Goal: Task Accomplishment & Management: Manage account settings

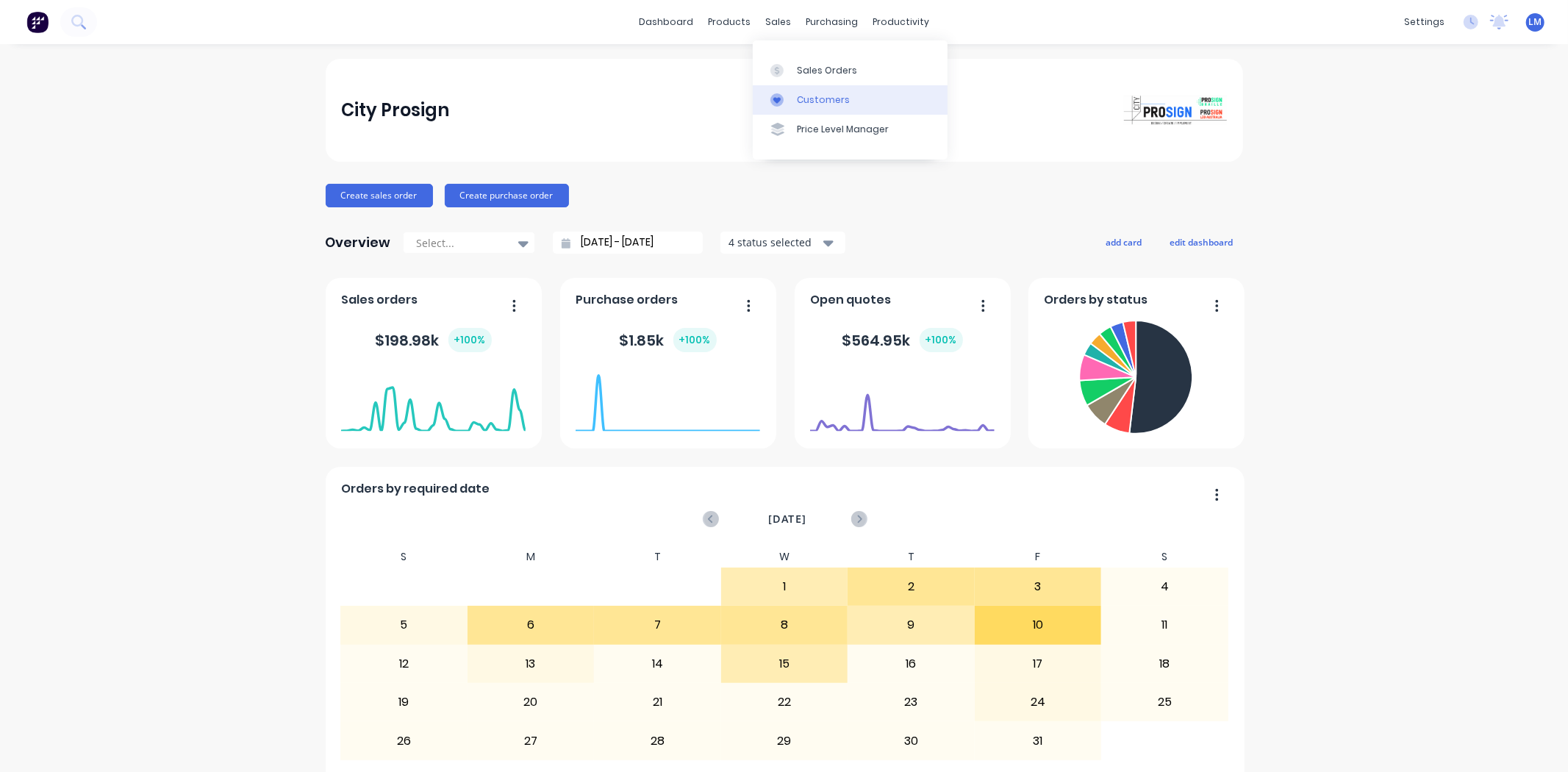
click at [810, 94] on div "Customers" at bounding box center [823, 100] width 53 height 13
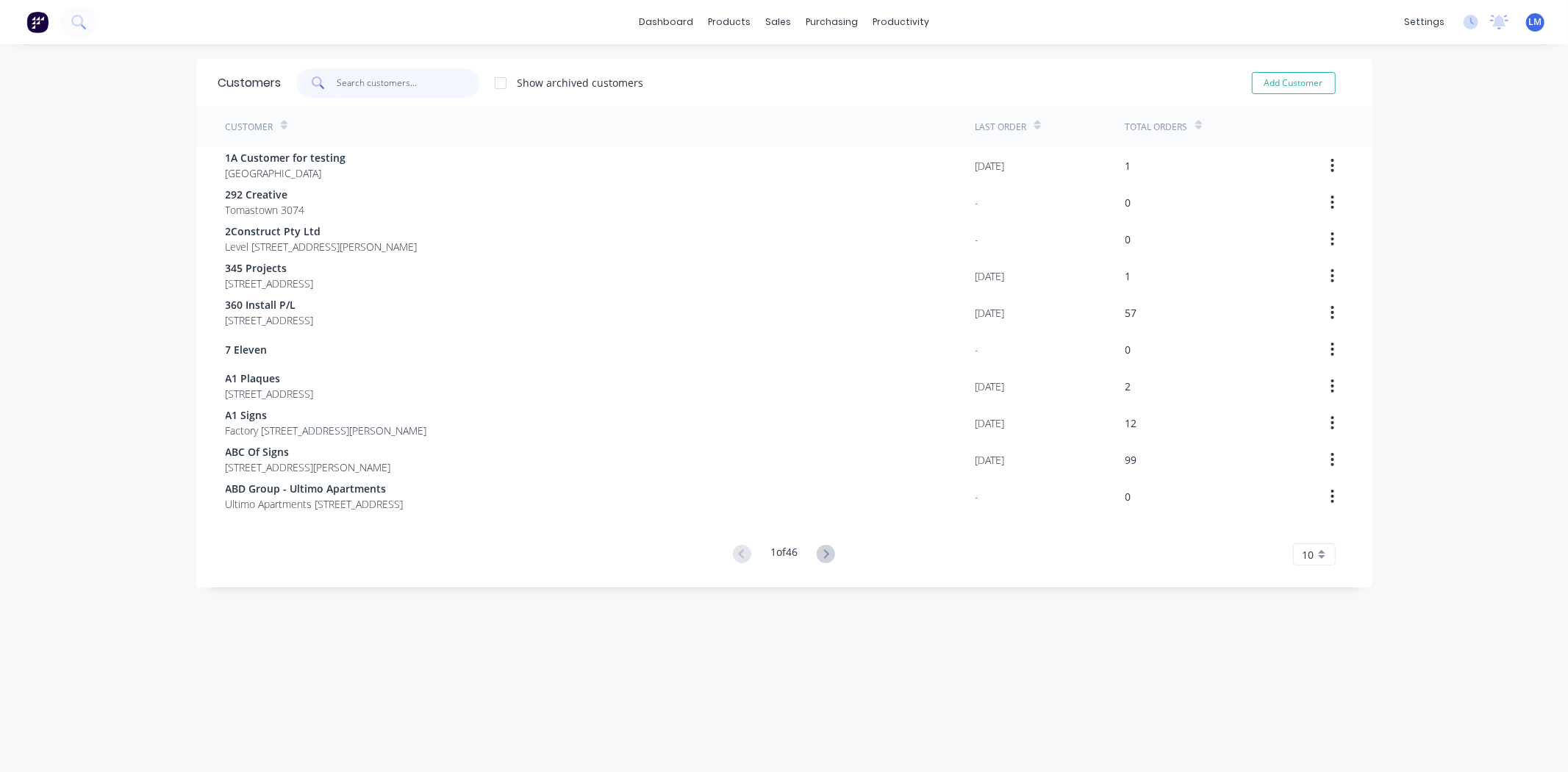
click at [340, 79] on input "text" at bounding box center [409, 83] width 143 height 29
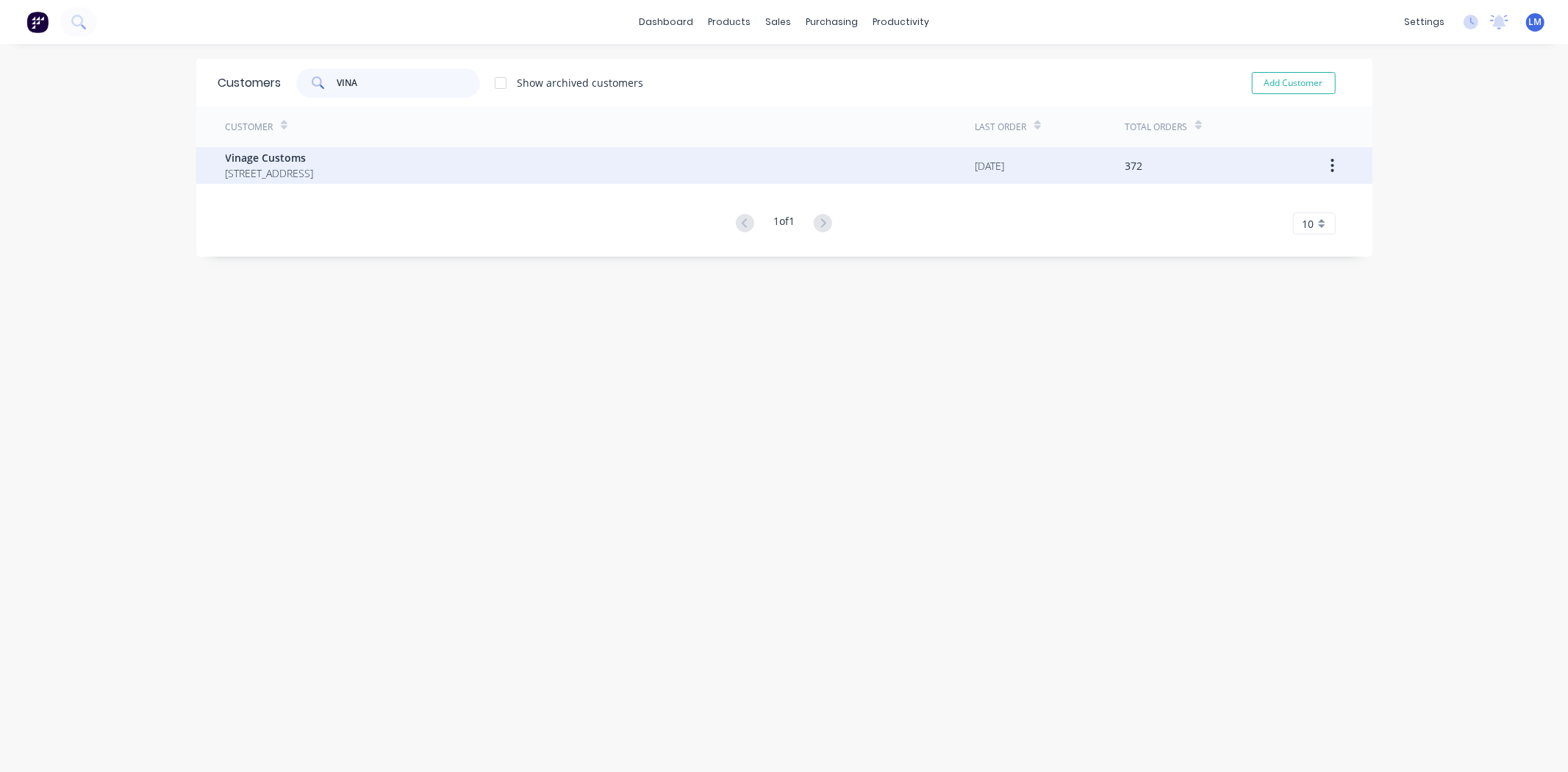
type input "VINA"
click at [250, 171] on span "[STREET_ADDRESS]" at bounding box center [269, 173] width 88 height 15
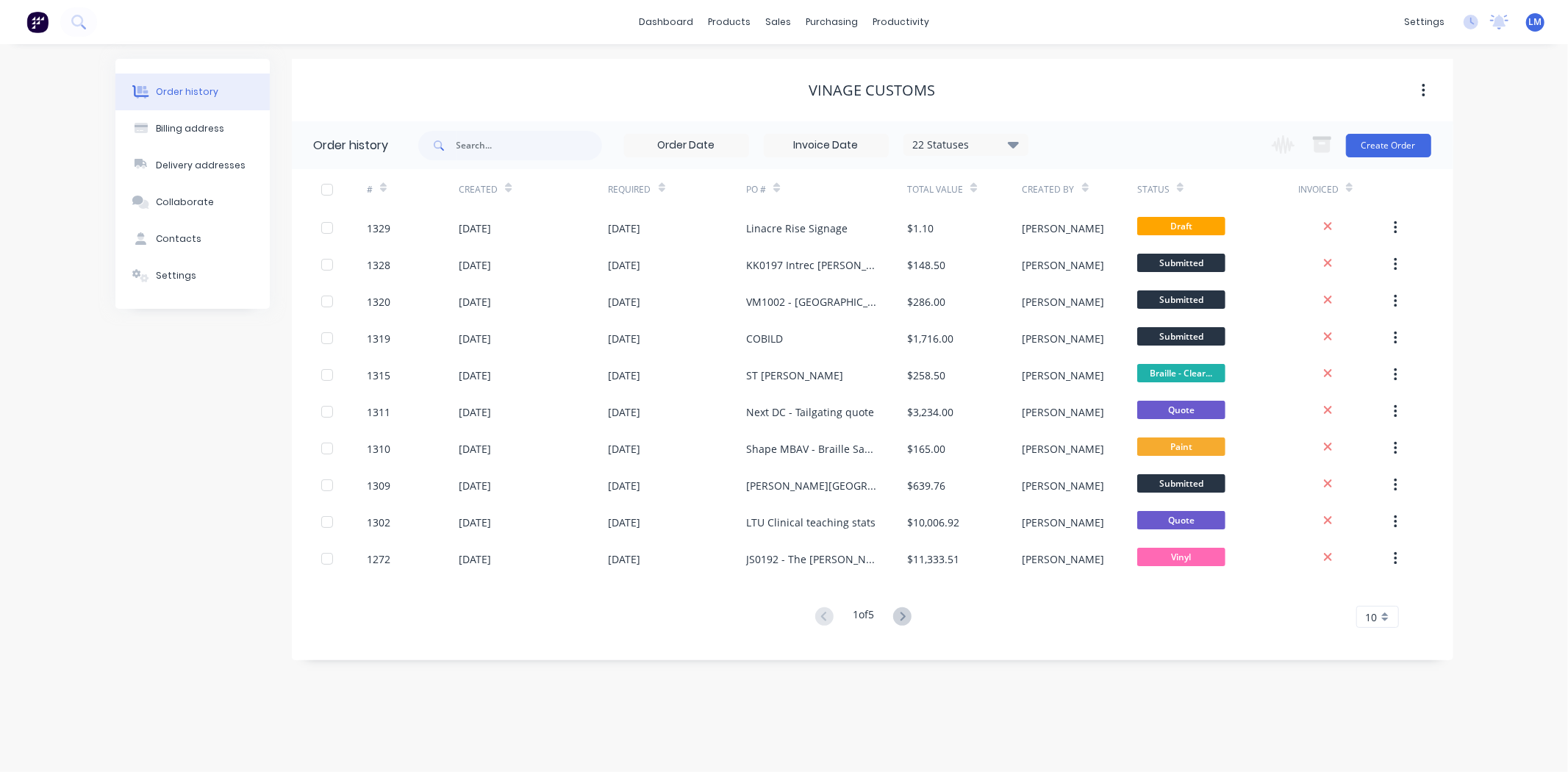
click at [1005, 143] on div "22 Statuses" at bounding box center [966, 145] width 124 height 16
click at [1088, 314] on label at bounding box center [1088, 314] width 0 height 0
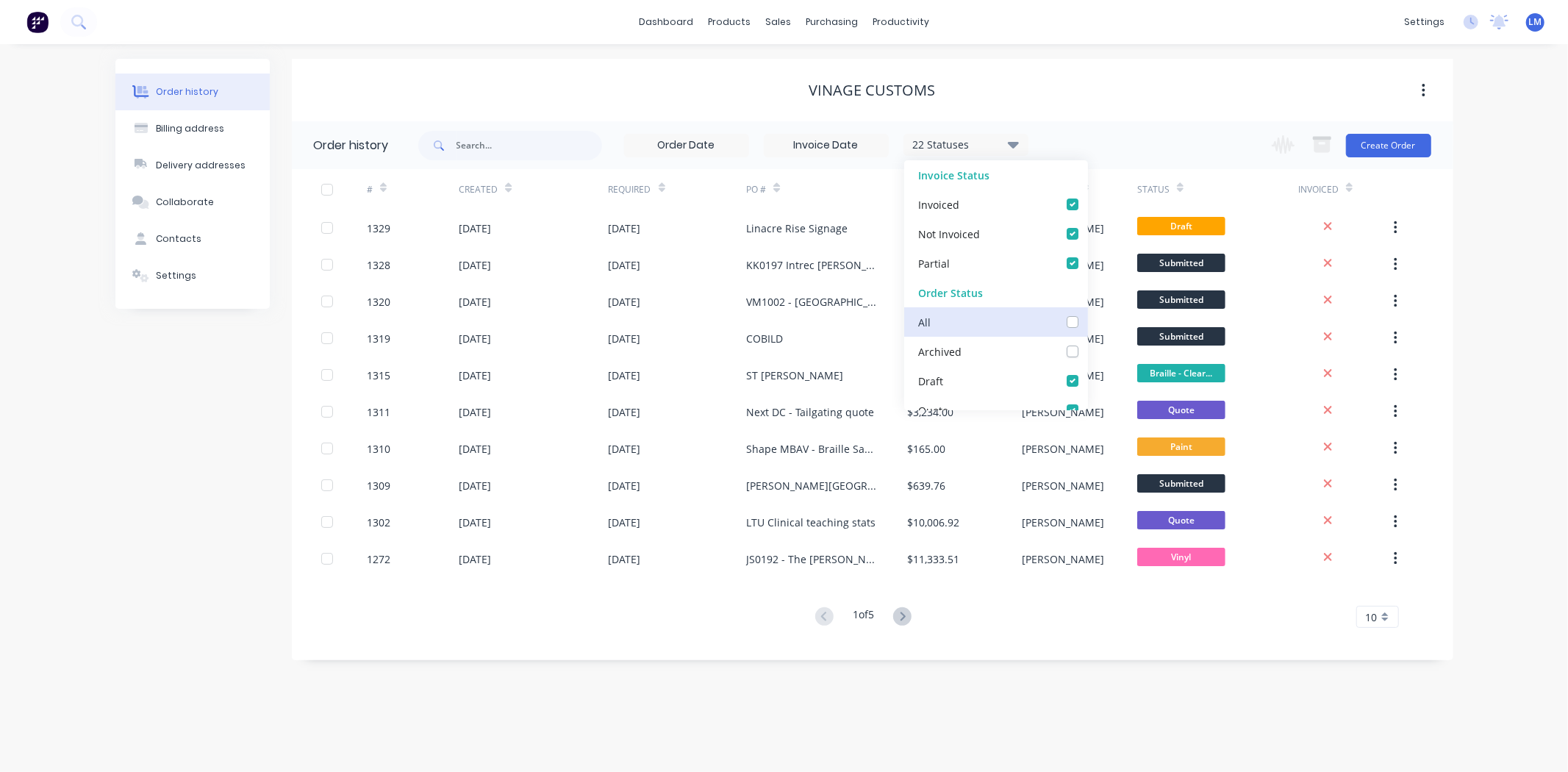
click at [1088, 322] on input "checkbox" at bounding box center [1093, 321] width 11 height 14
checkbox input "true"
click at [1235, 99] on div "Vinage Customs" at bounding box center [873, 90] width 1162 height 18
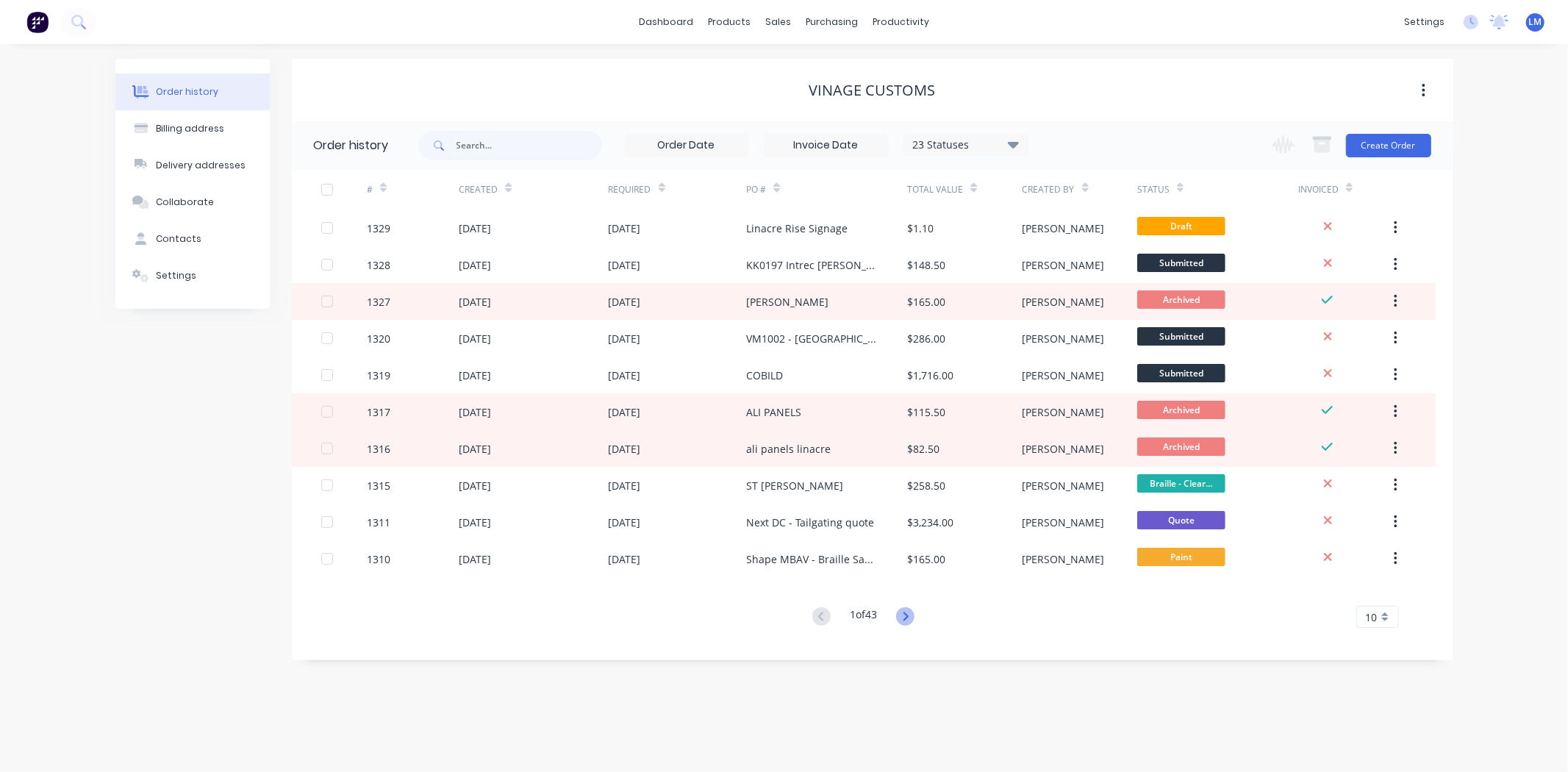
click at [909, 615] on icon at bounding box center [906, 616] width 5 height 9
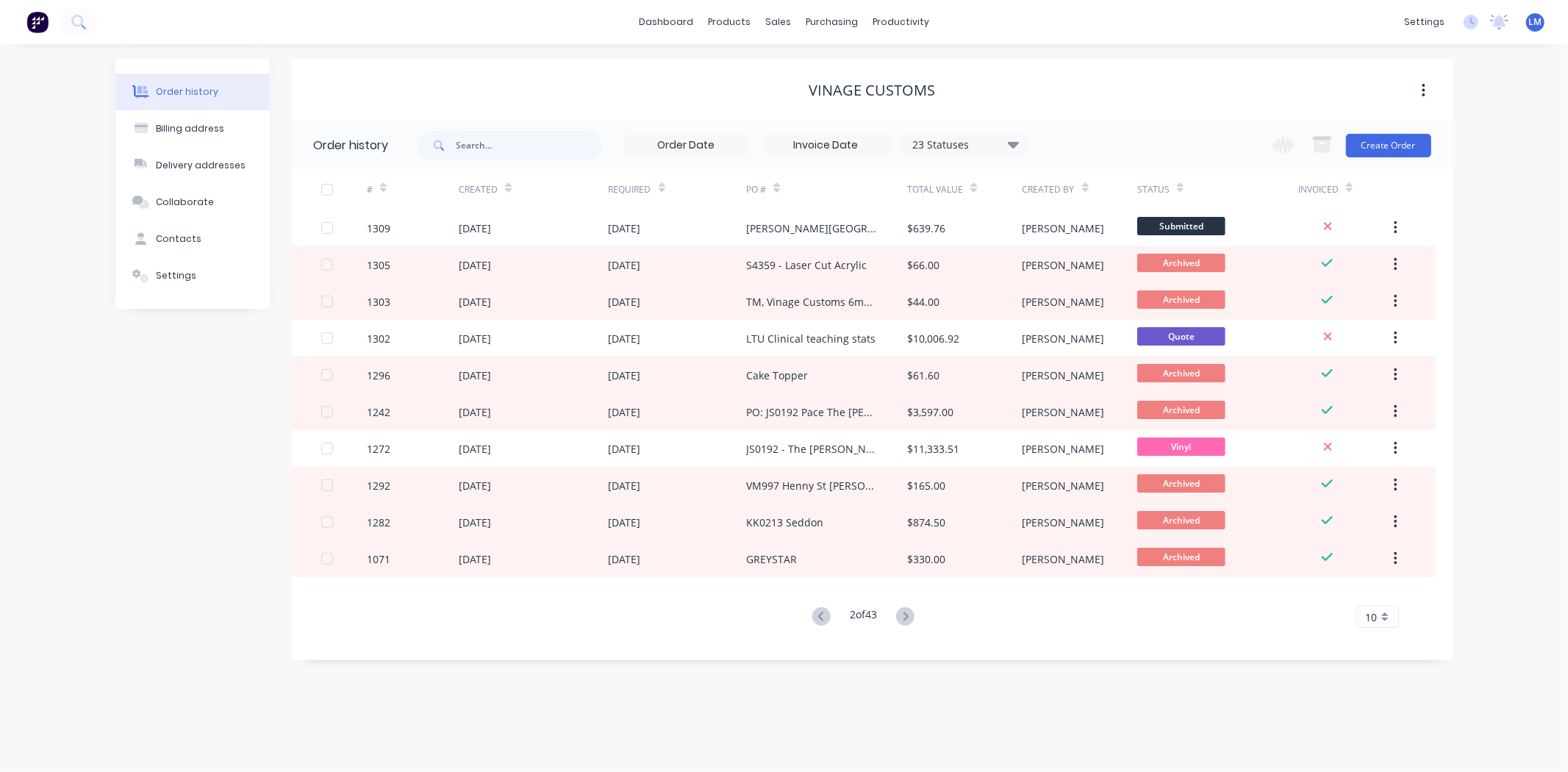
click at [909, 615] on icon at bounding box center [906, 616] width 5 height 9
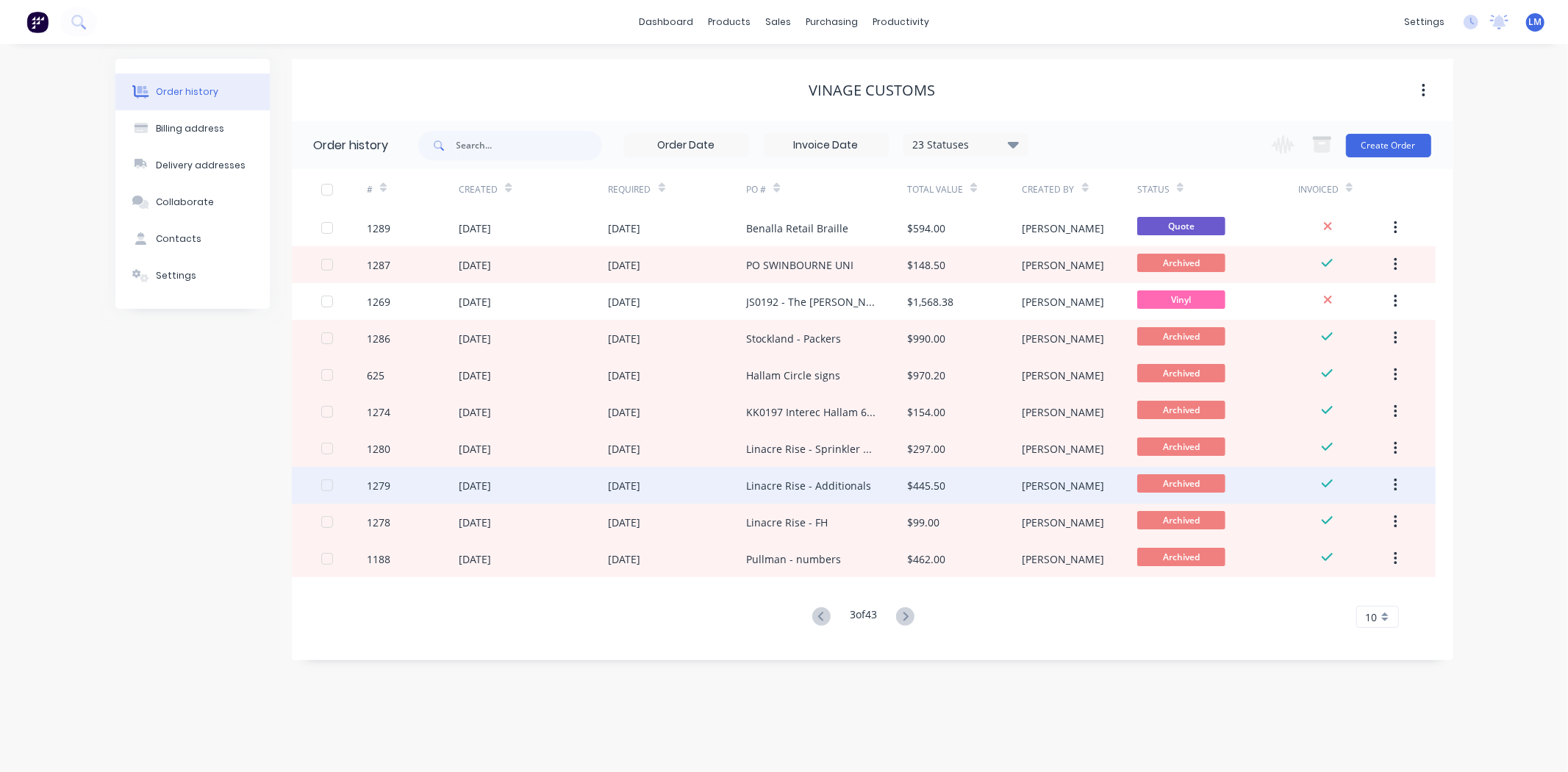
click at [852, 476] on div "Linacre Rise - Additionals" at bounding box center [827, 485] width 161 height 37
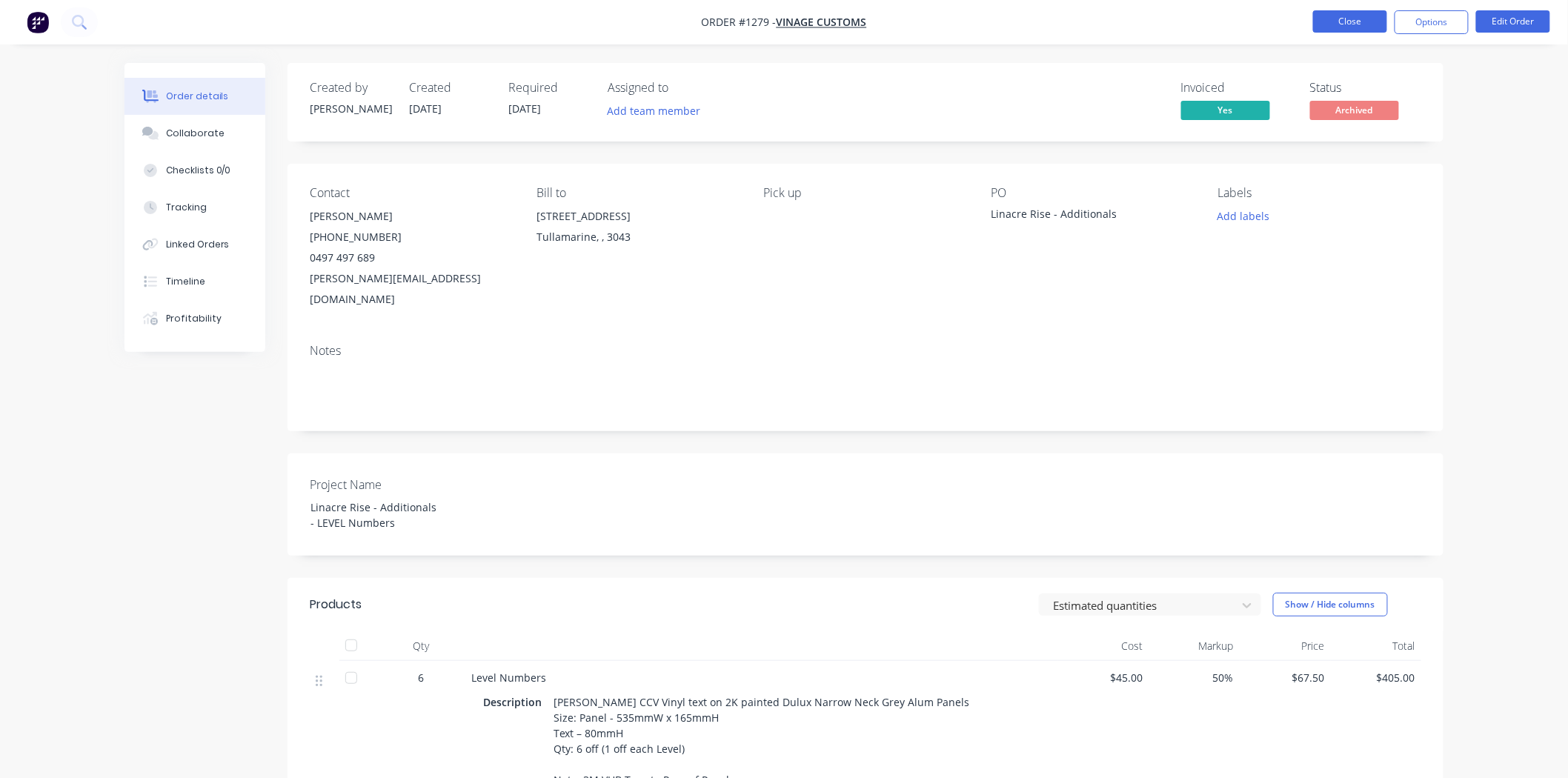
click at [1335, 21] on button "Close" at bounding box center [1350, 21] width 74 height 22
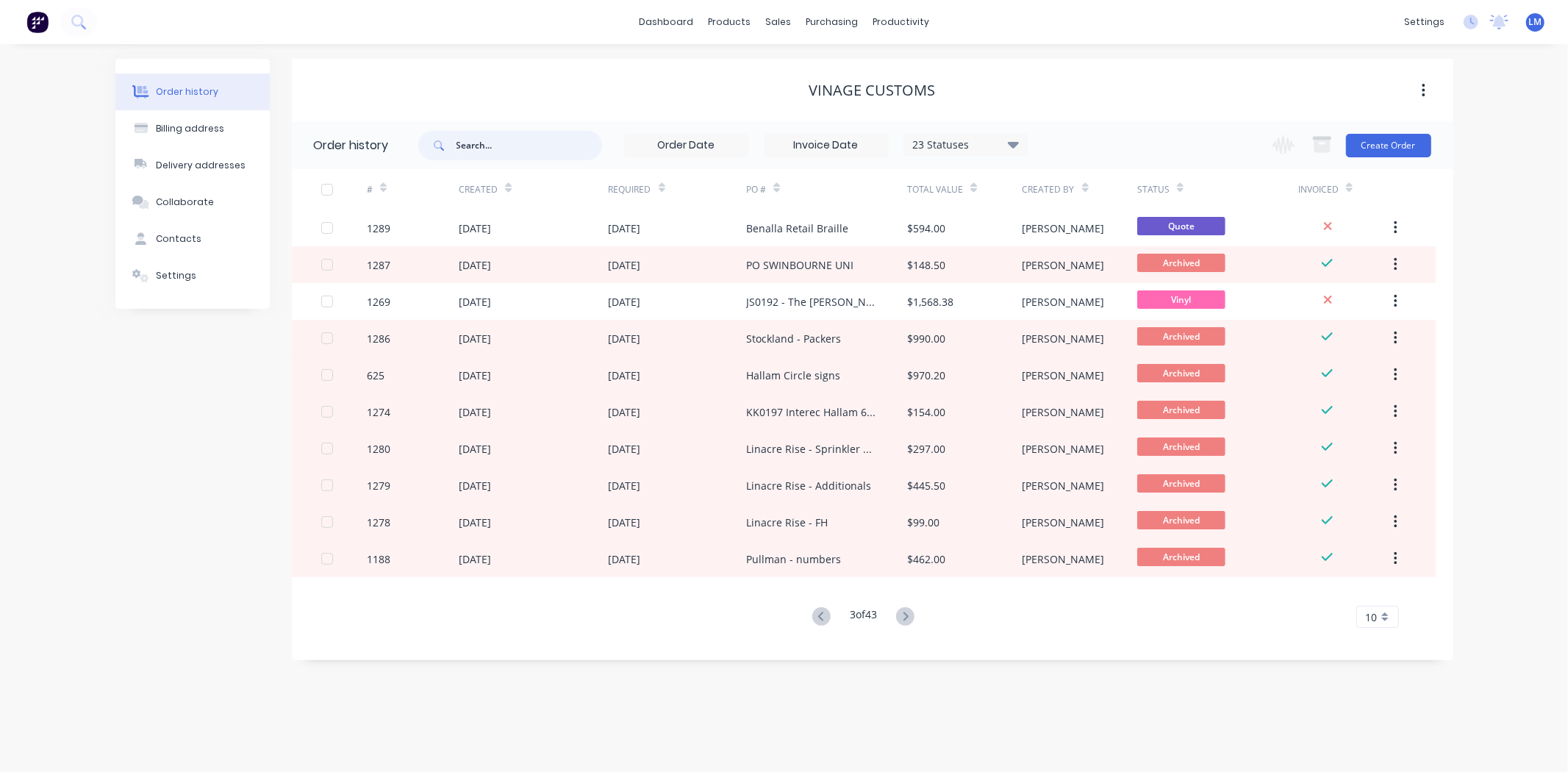
click at [525, 148] on input "text" at bounding box center [529, 146] width 146 height 29
type input "linacre"
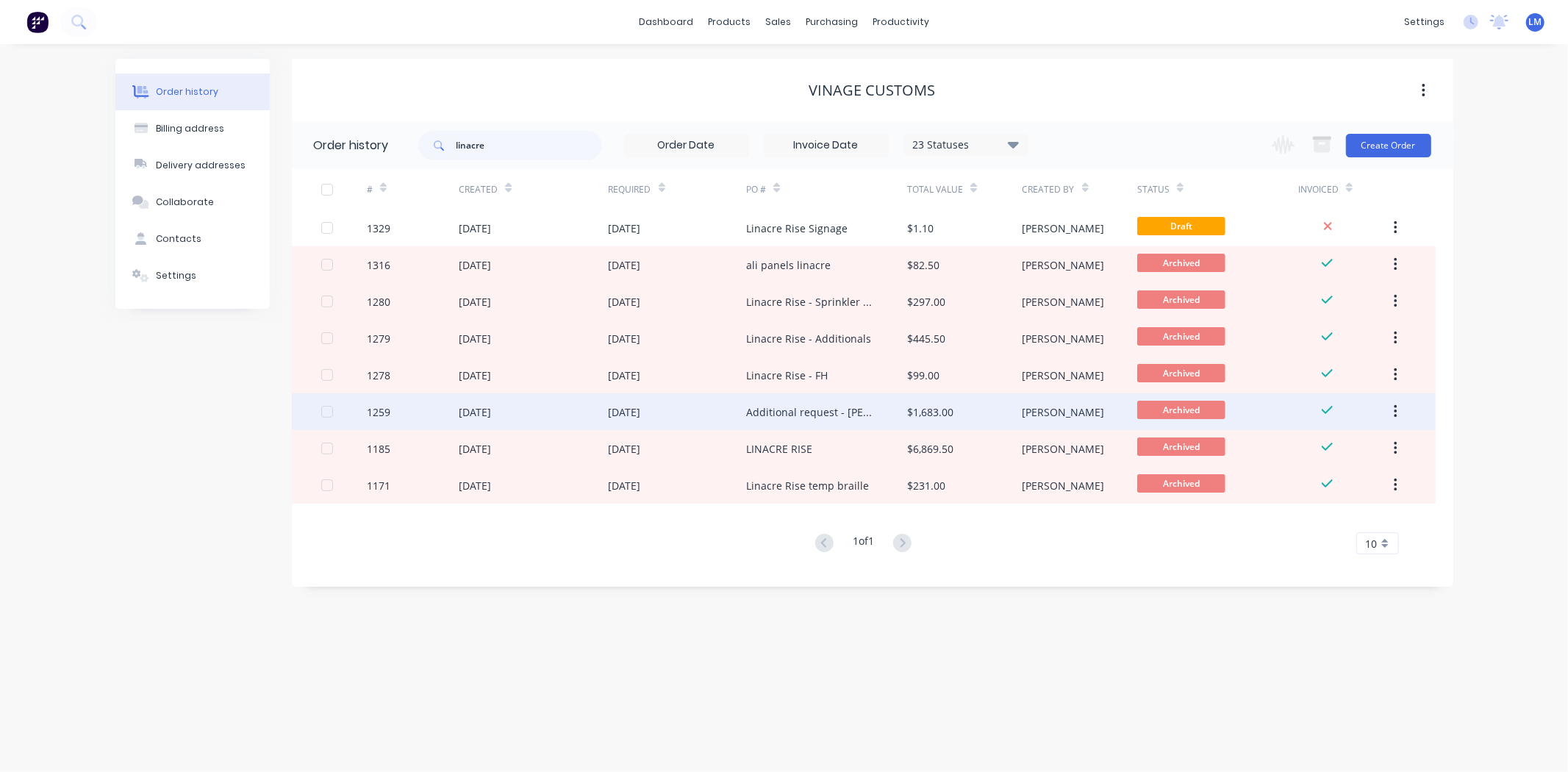
click at [855, 409] on div "Additional request - [PERSON_NAME] Rise" at bounding box center [812, 412] width 132 height 15
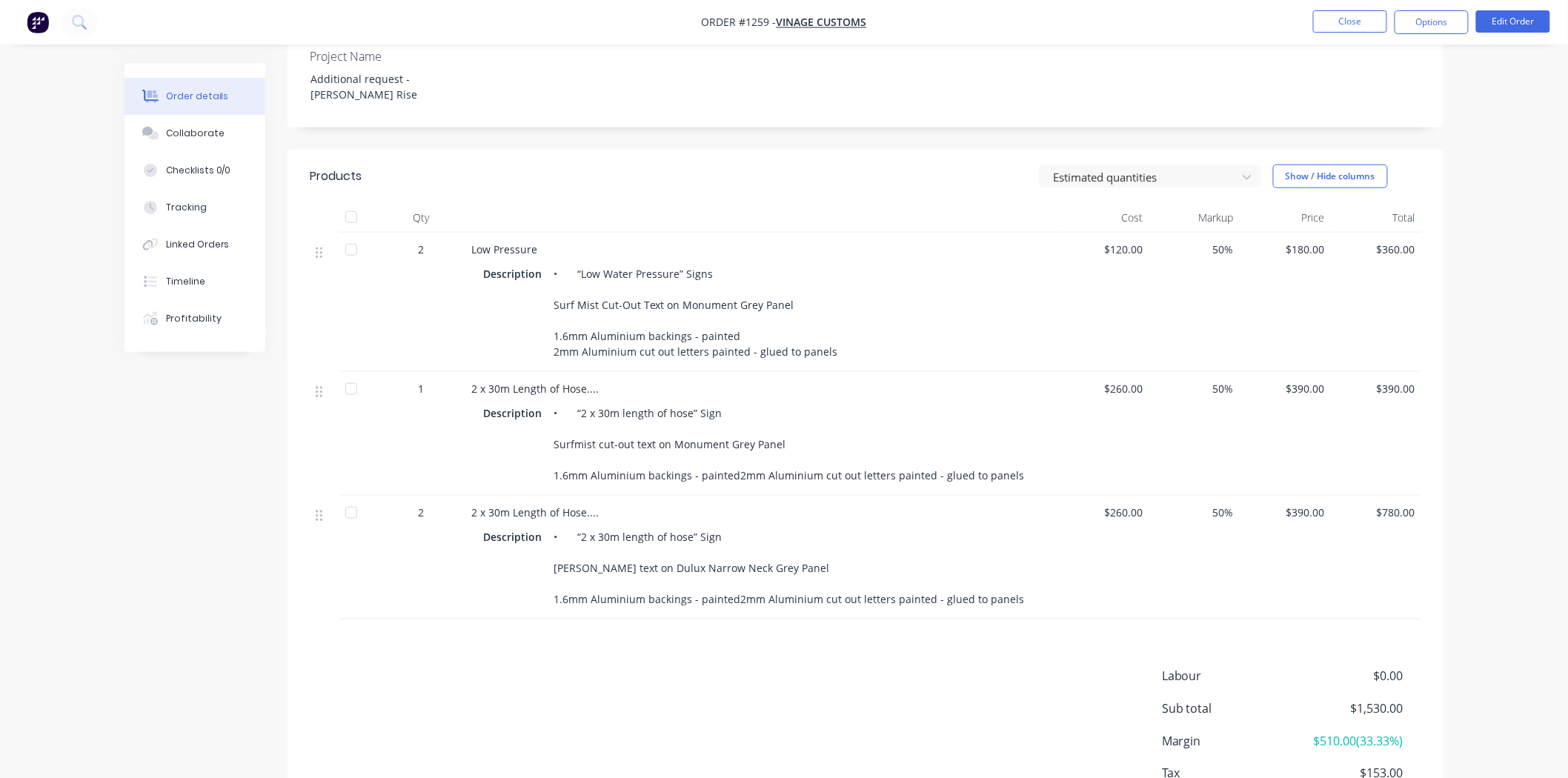
scroll to position [493, 0]
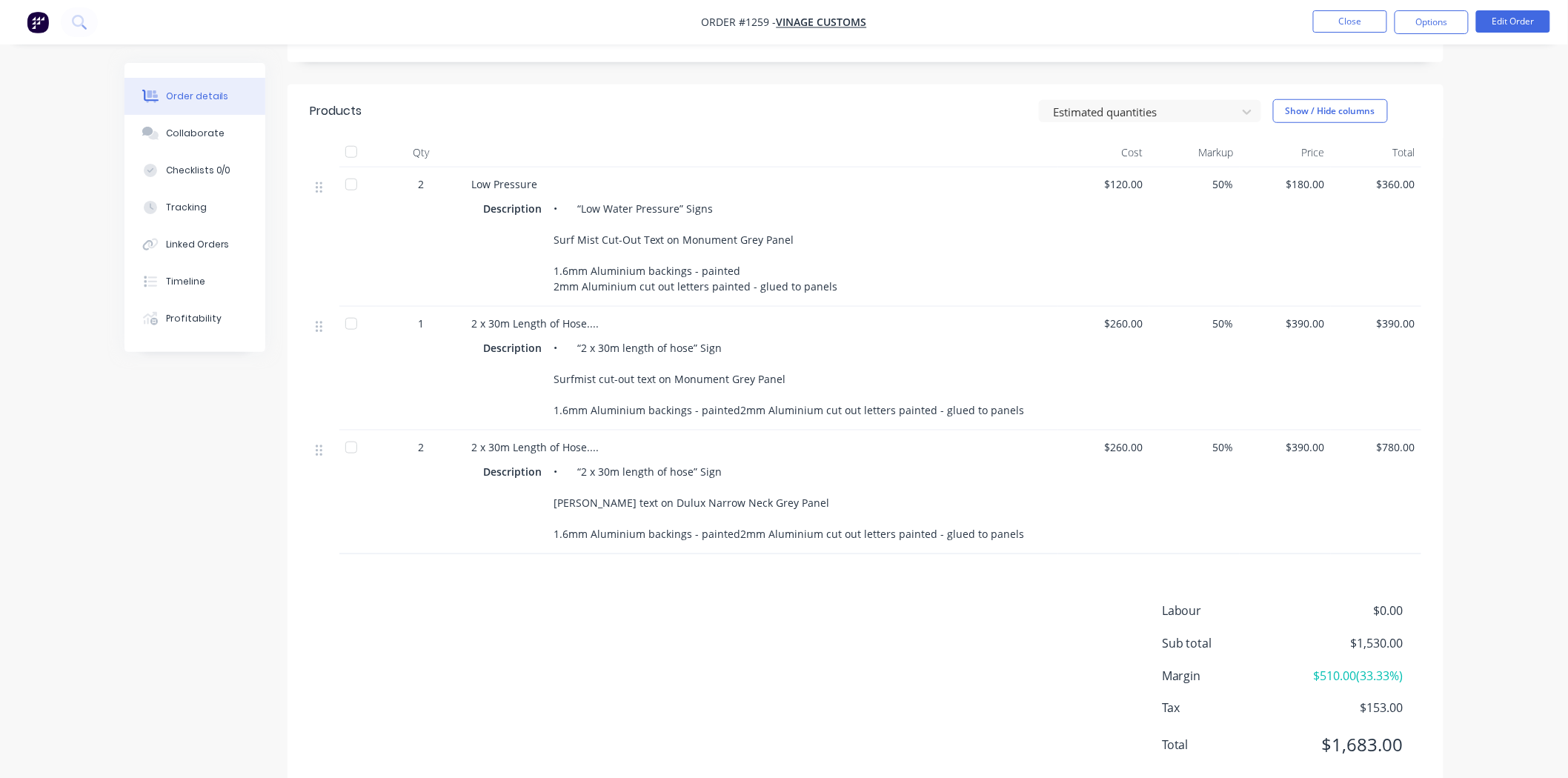
click at [561, 602] on div "Labour $0.00 Sub total $1,530.00 Margin $510.00 ( 33.33 %) Tax $153.00 Total $1…" at bounding box center [866, 688] width 1112 height 172
click at [1333, 20] on button "Close" at bounding box center [1350, 21] width 74 height 22
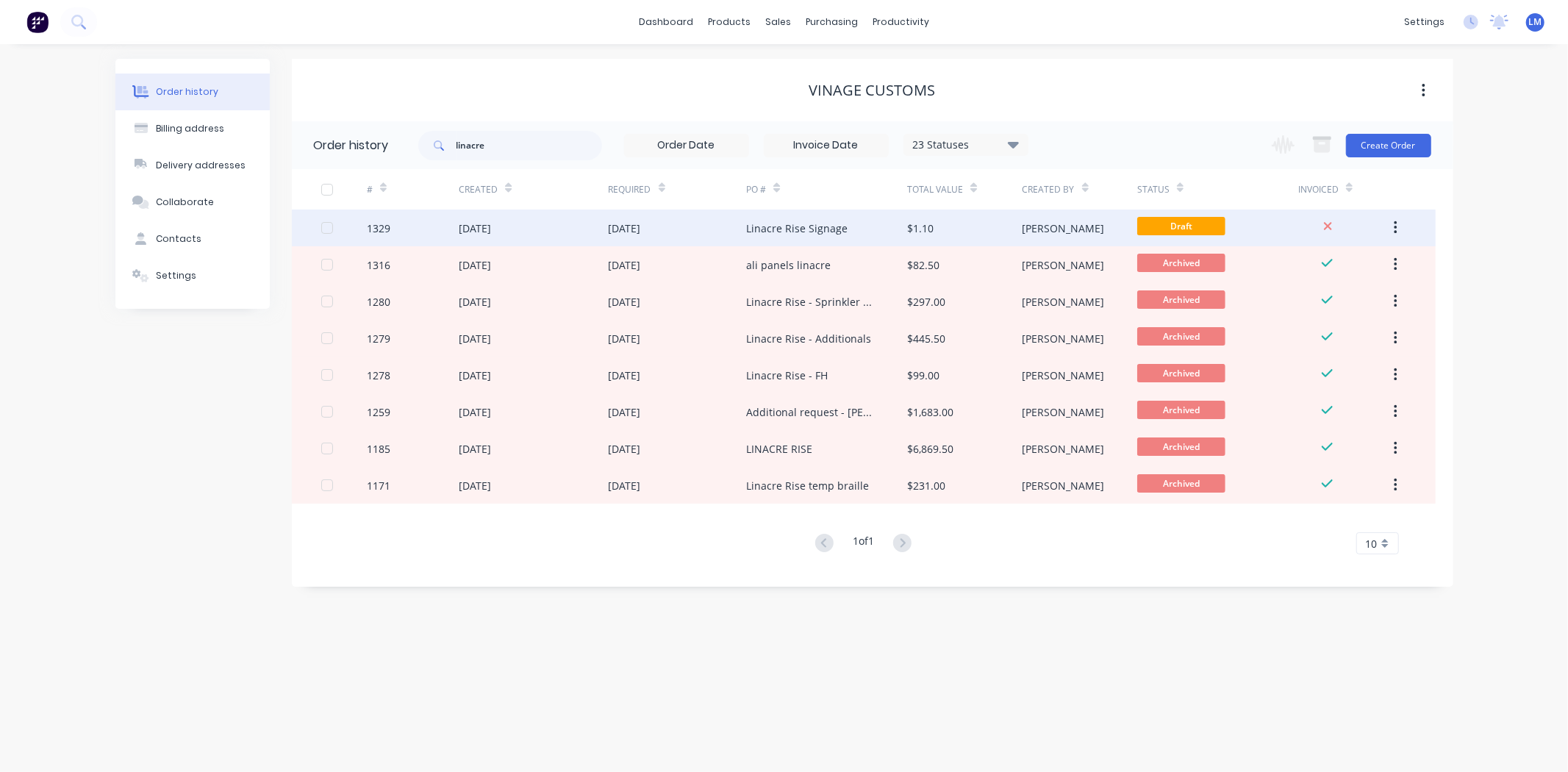
click at [858, 226] on div "Linacre Rise Signage" at bounding box center [827, 227] width 161 height 37
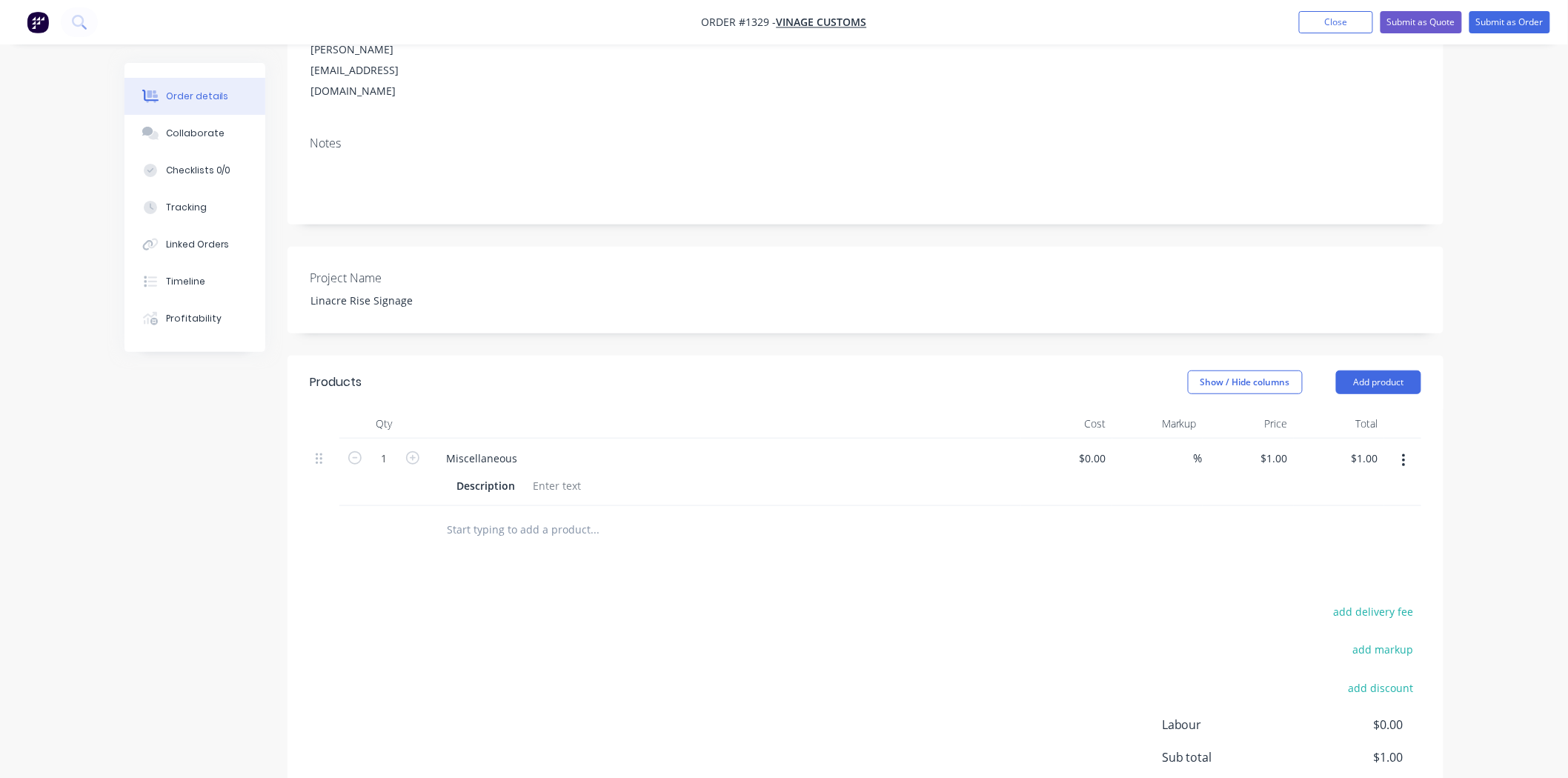
scroll to position [13, 0]
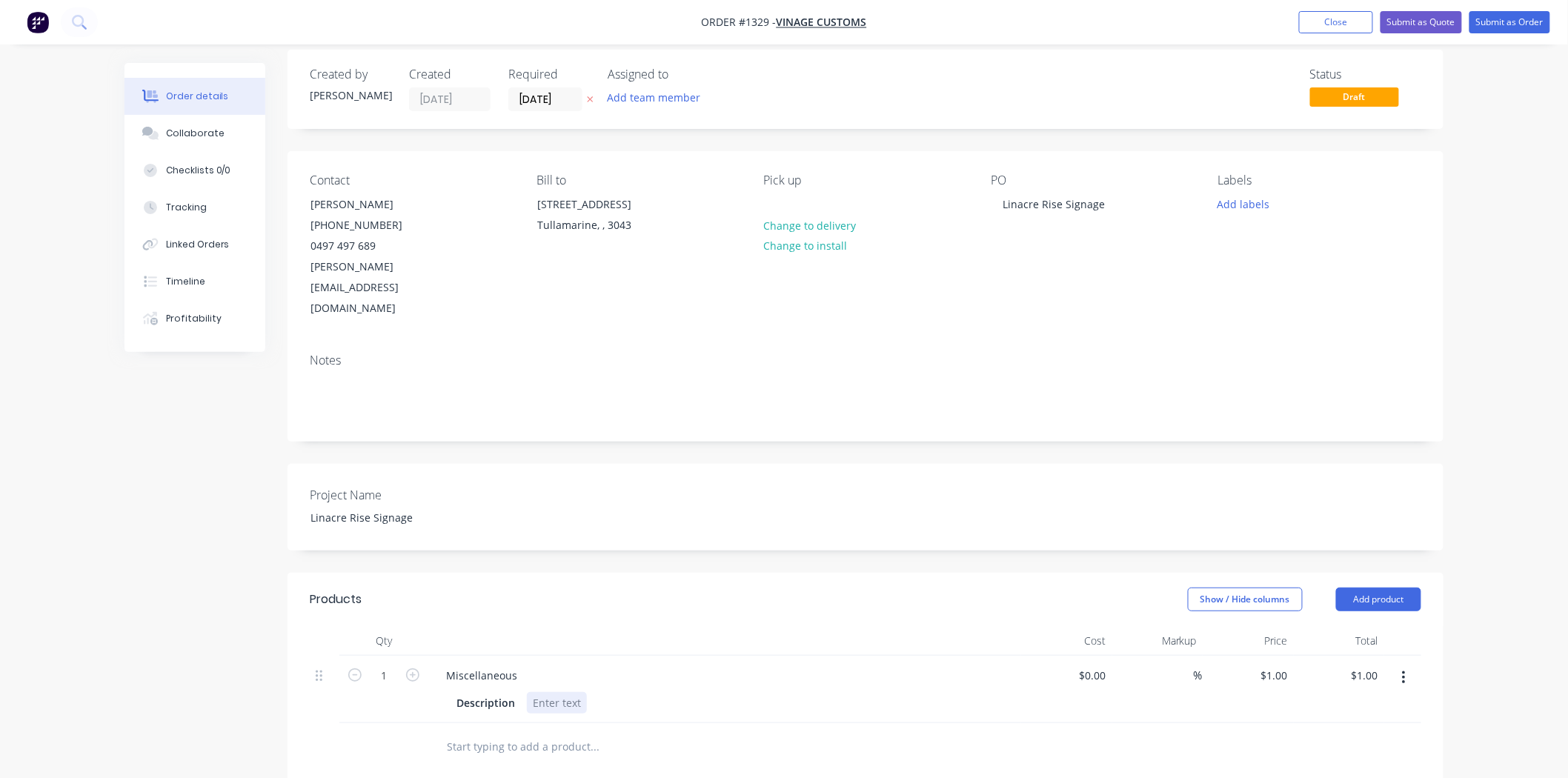
click at [548, 693] on div at bounding box center [556, 703] width 60 height 21
paste div
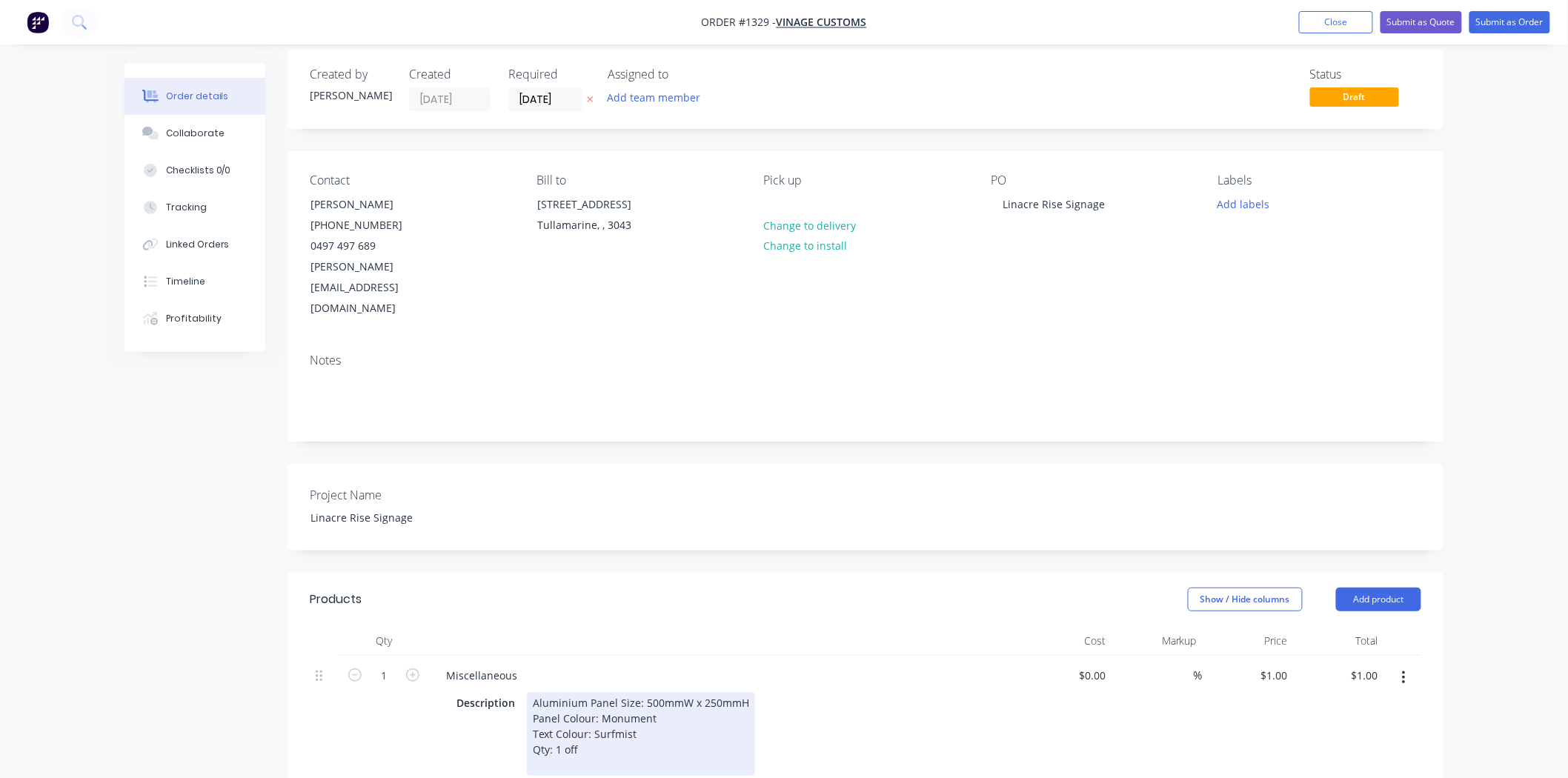
click at [804, 705] on div "Qty Cost Markup Price Total 1 Miscellaneous Description Aluminium Panel Size: 5…" at bounding box center [865, 730] width 1156 height 208
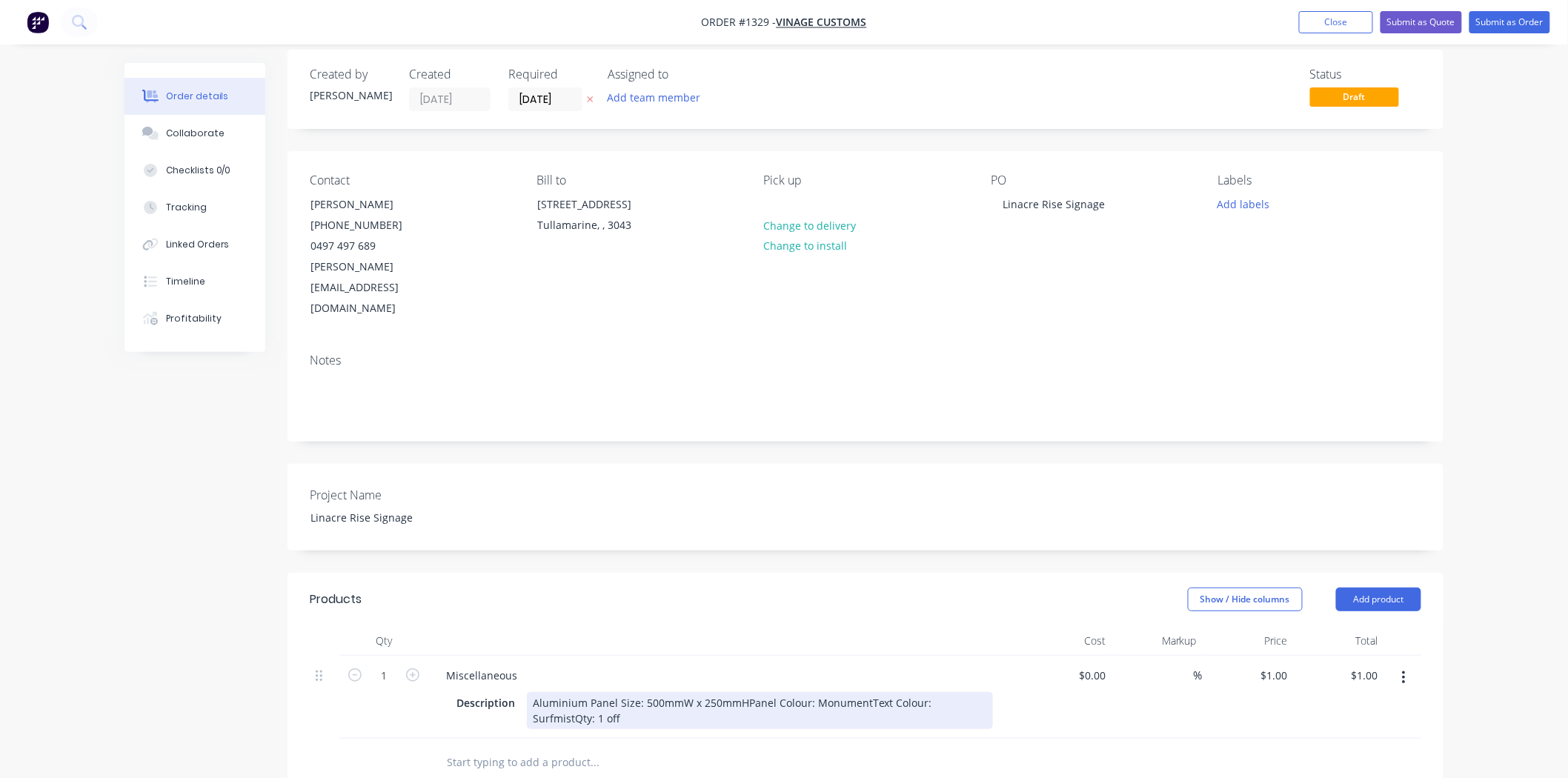
click at [743, 693] on div "Aluminium Panel Size: 500mmW x 250mmHPanel Colour: MonumentText Colour: Surfmis…" at bounding box center [760, 711] width 466 height 37
click at [654, 693] on div "Aluminium Panel Size: 500mmW x 250mmH Panel Colour: MonumentText Colour: Surfmi…" at bounding box center [669, 711] width 285 height 37
click at [633, 693] on div "Aluminium Panel Size: 500mmW x 250mmH Panel Colour: Monument Text Colour: Surfm…" at bounding box center [641, 719] width 228 height 53
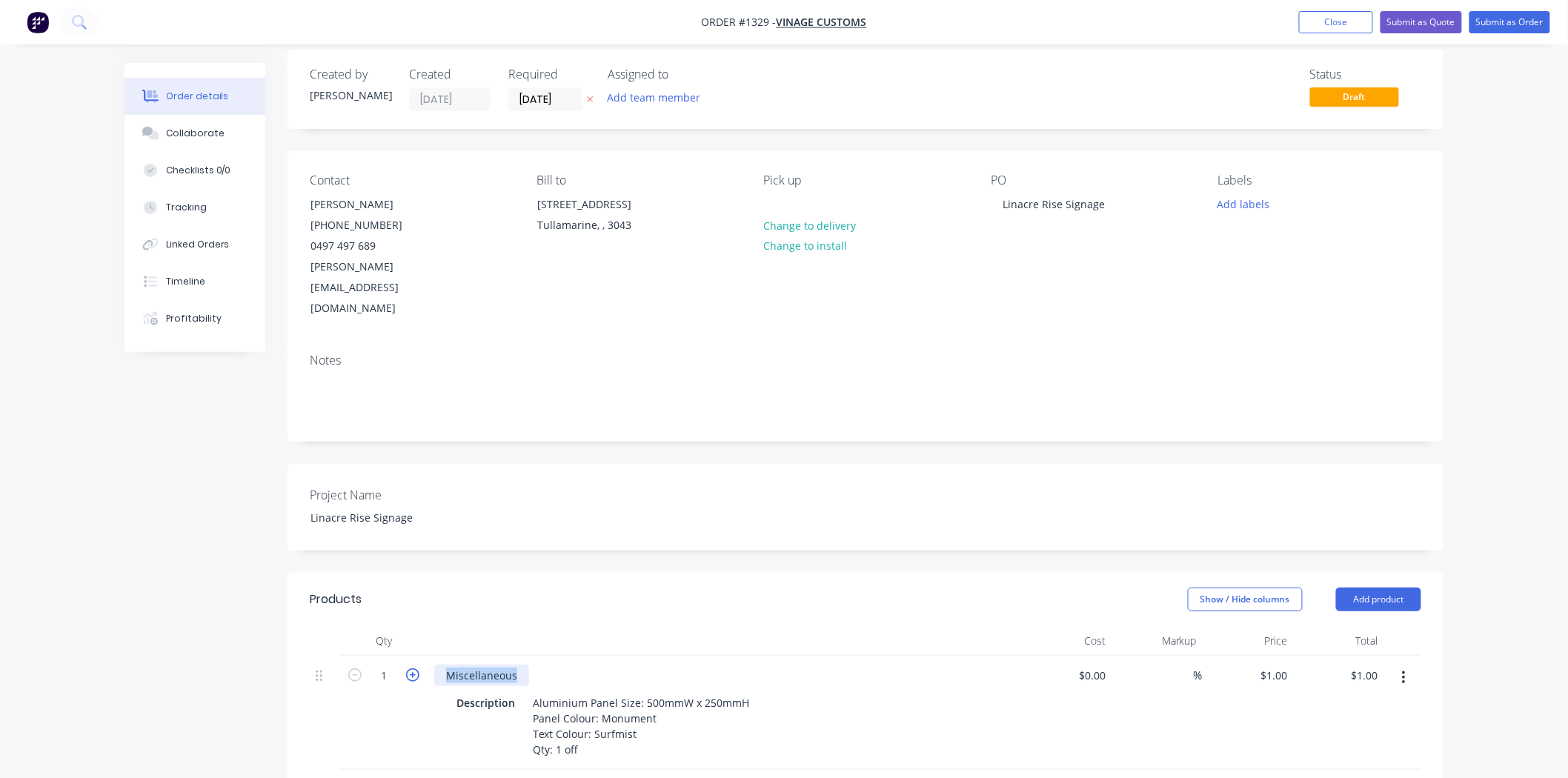
drag, startPoint x: 455, startPoint y: 632, endPoint x: 411, endPoint y: 632, distance: 44.0
click at [411, 656] on div "1 Miscellaneous Description Aluminium Panel Size: 500mmW x 250mmH Panel Colour:…" at bounding box center [866, 712] width 1112 height 114
click at [953, 693] on div "Description Aluminium Panel Size: 500mmW x 250mmH Panel Colour: Monument Text C…" at bounding box center [721, 726] width 542 height 68
click at [1102, 665] on input "0" at bounding box center [1095, 675] width 34 height 21
type input "$190.00"
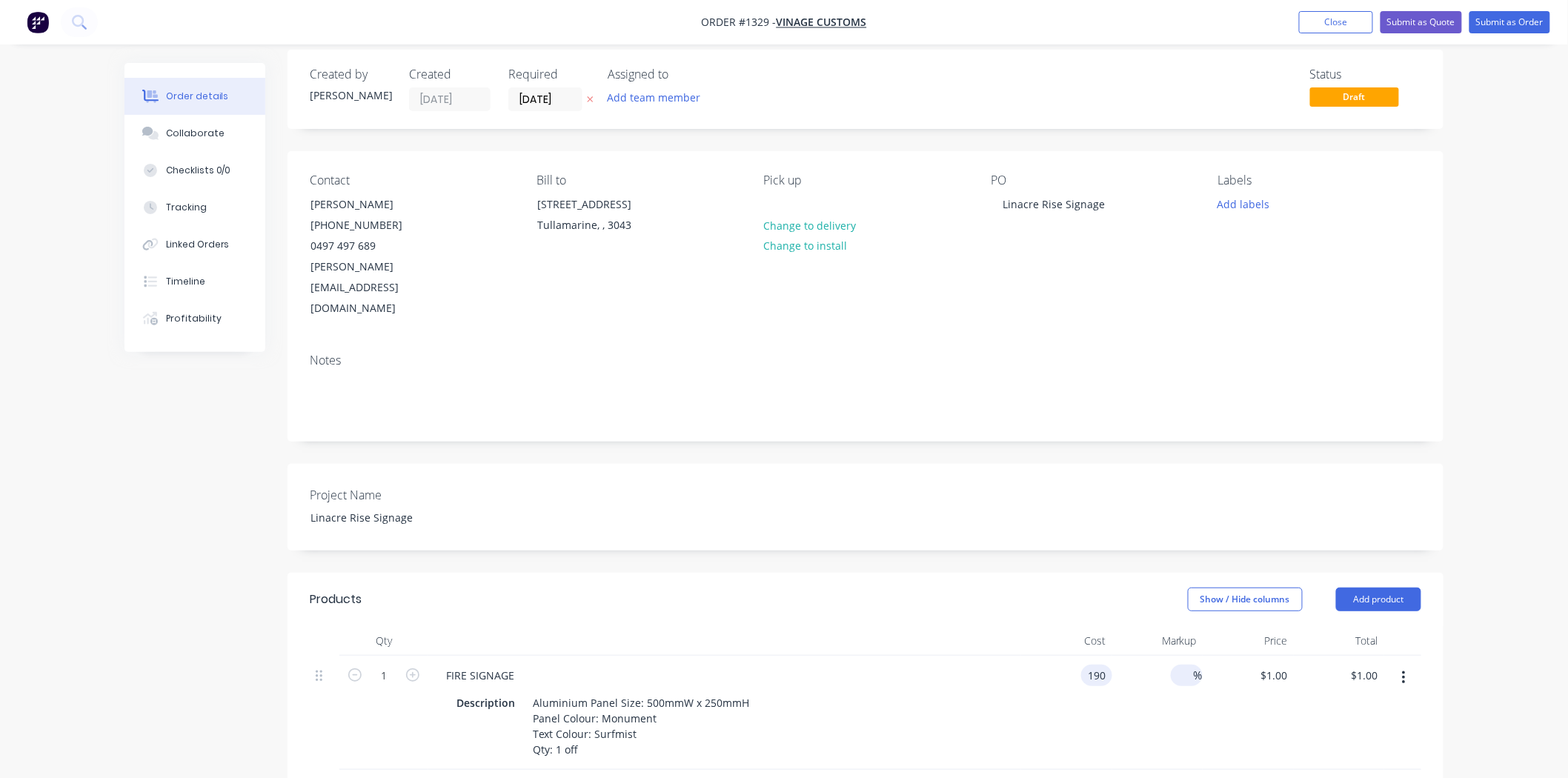
type input "$190.00"
click at [1189, 665] on input at bounding box center [1185, 675] width 17 height 21
type input "50"
type input "$285.00"
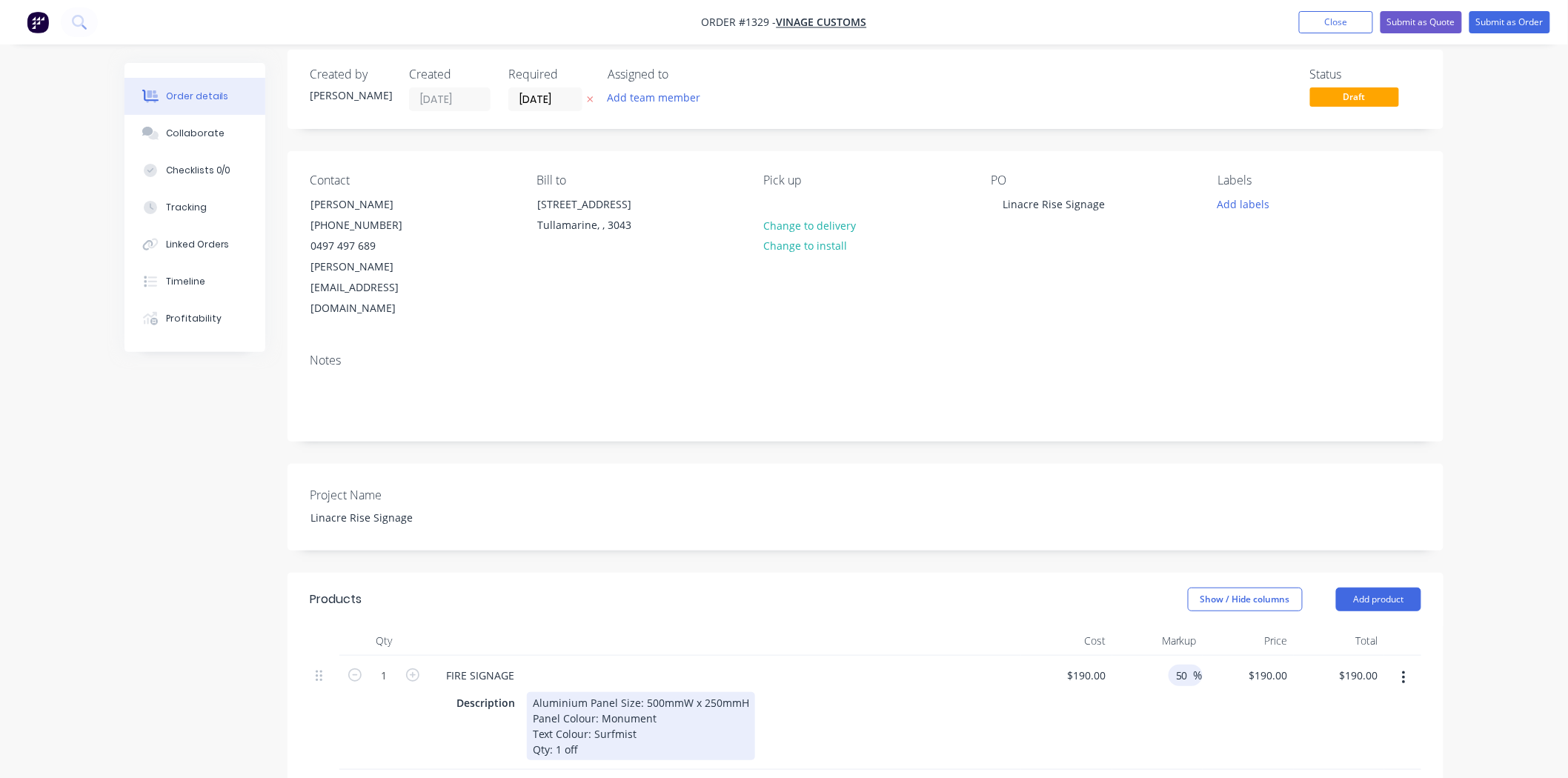
type input "$285.00"
click at [954, 693] on div "Description Aluminium Panel Size: 500mmW x 250mmH Panel Colour: Monument Text C…" at bounding box center [721, 726] width 542 height 68
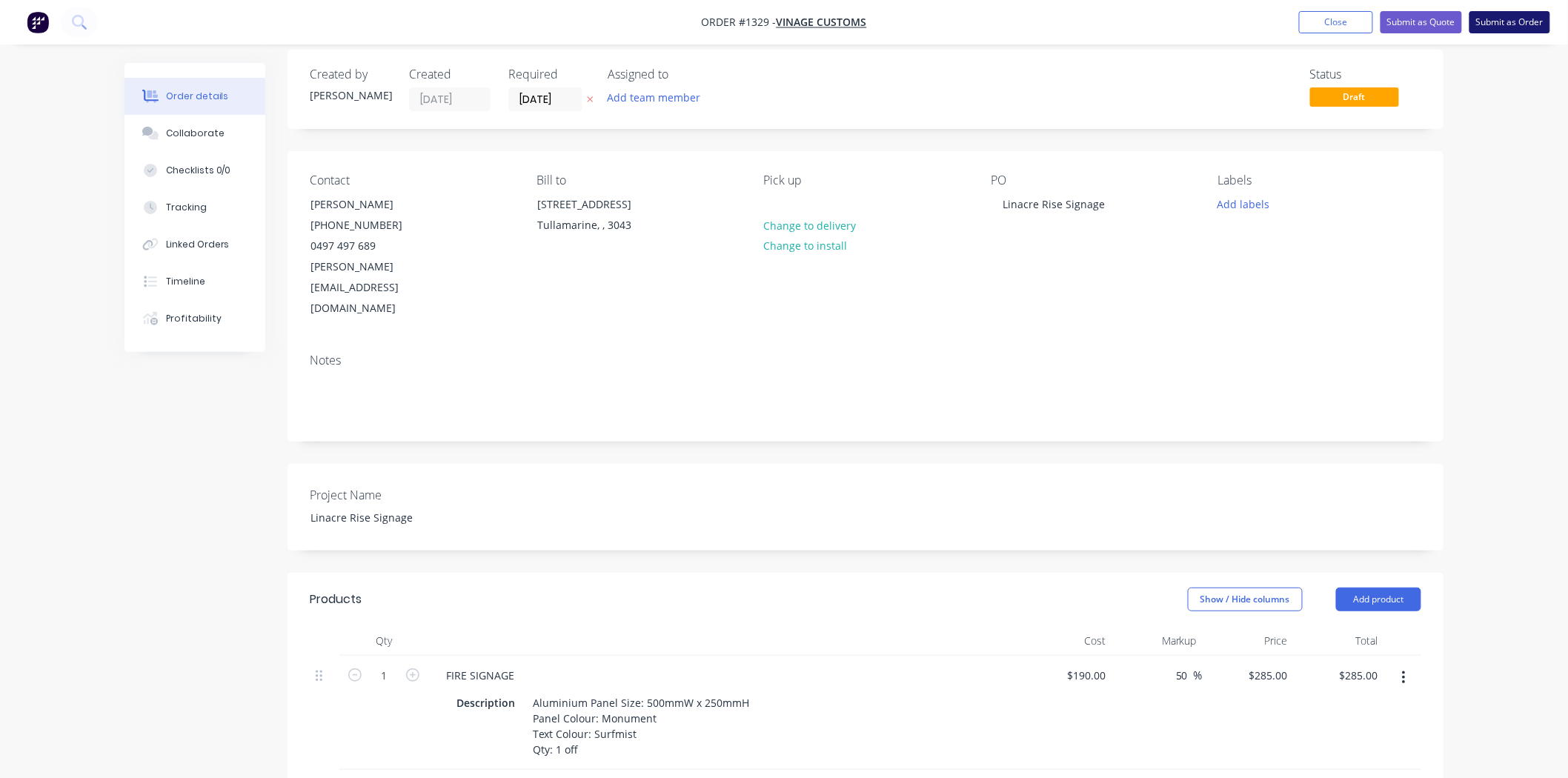
click at [1496, 24] on button "Submit as Order" at bounding box center [1510, 22] width 80 height 22
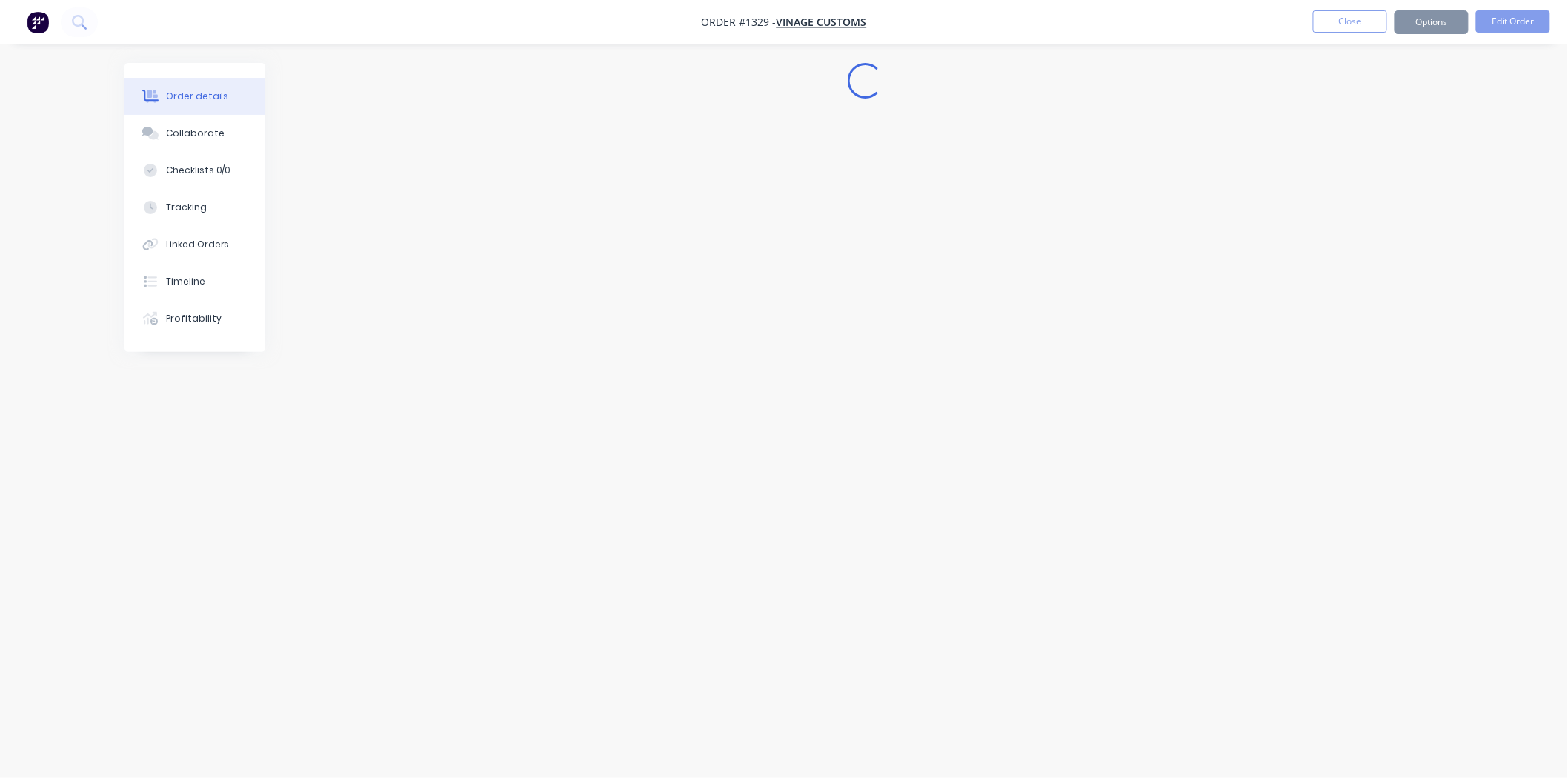
scroll to position [0, 0]
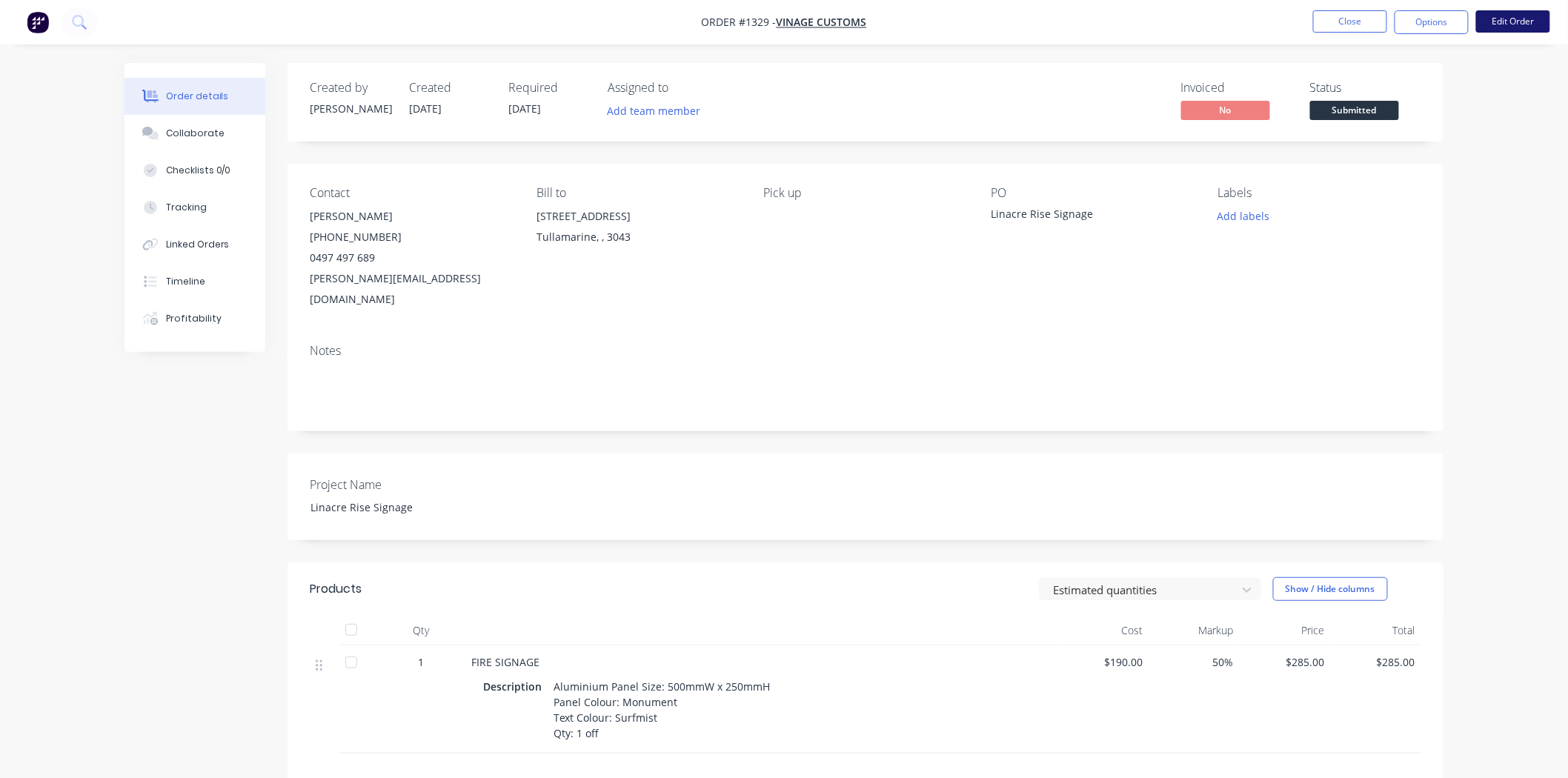
click at [1503, 25] on button "Edit Order" at bounding box center [1513, 21] width 74 height 22
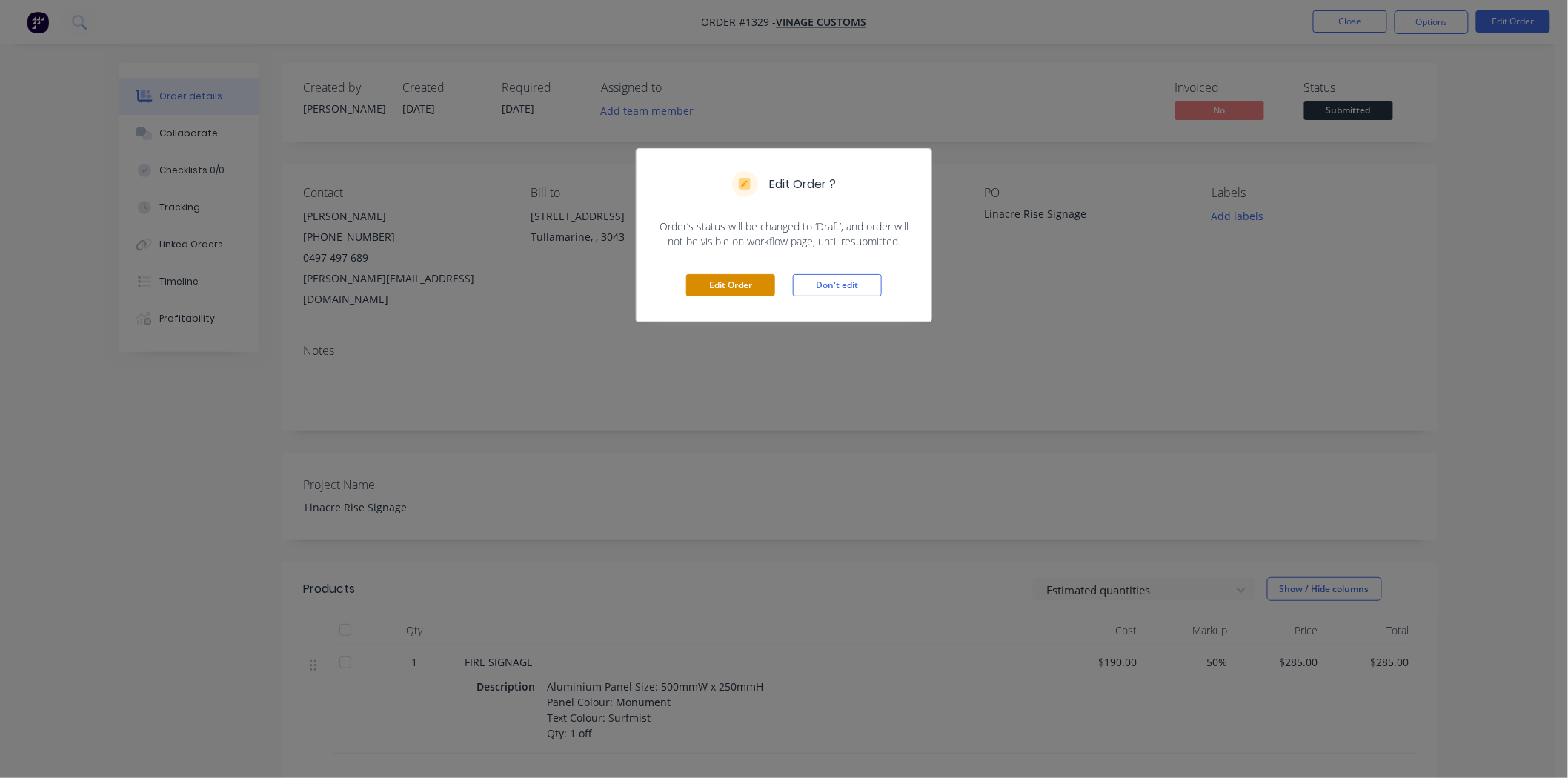
click at [747, 286] on button "Edit Order" at bounding box center [730, 285] width 89 height 22
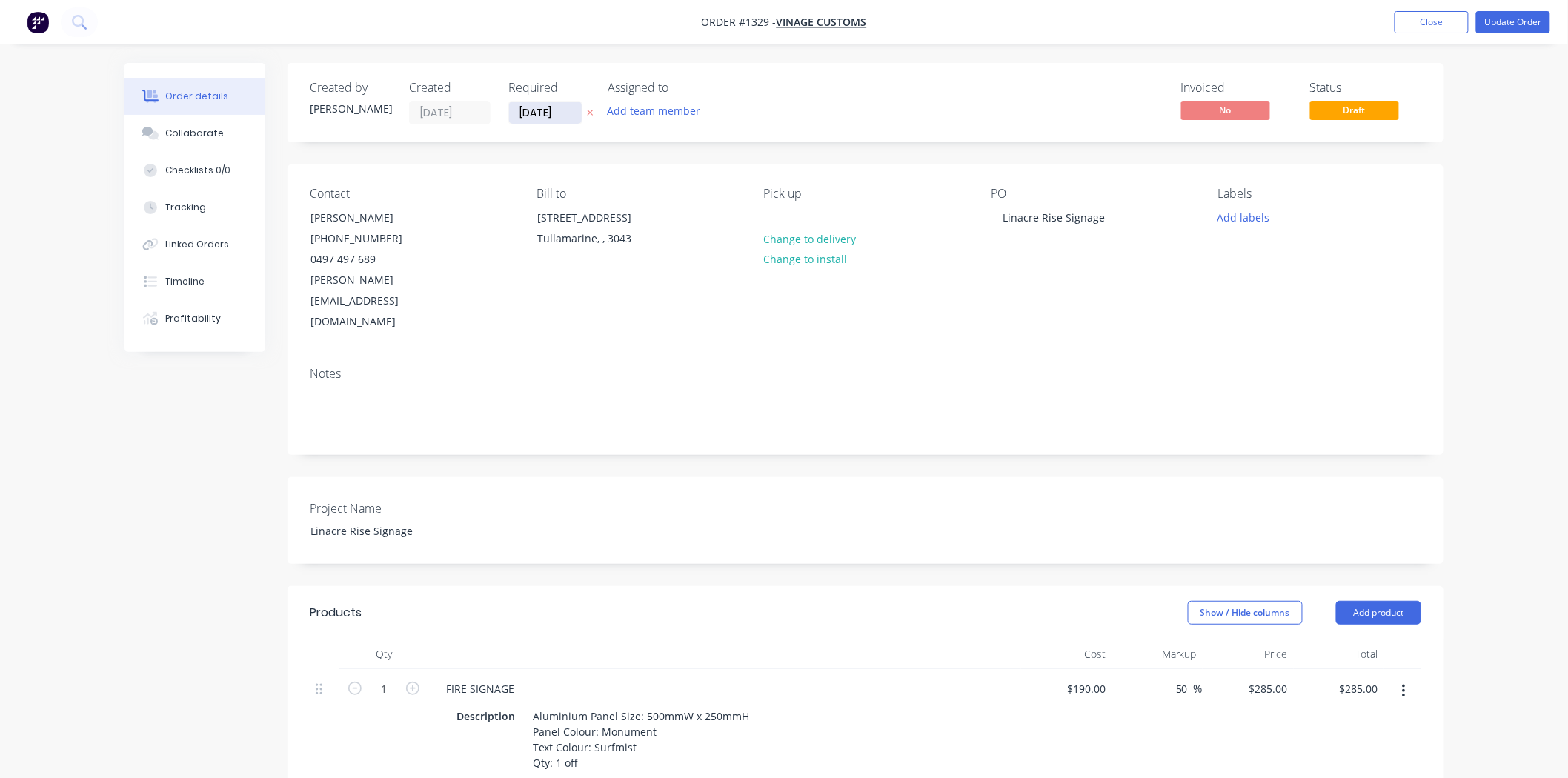
click at [548, 114] on input "[DATE]" at bounding box center [545, 112] width 73 height 22
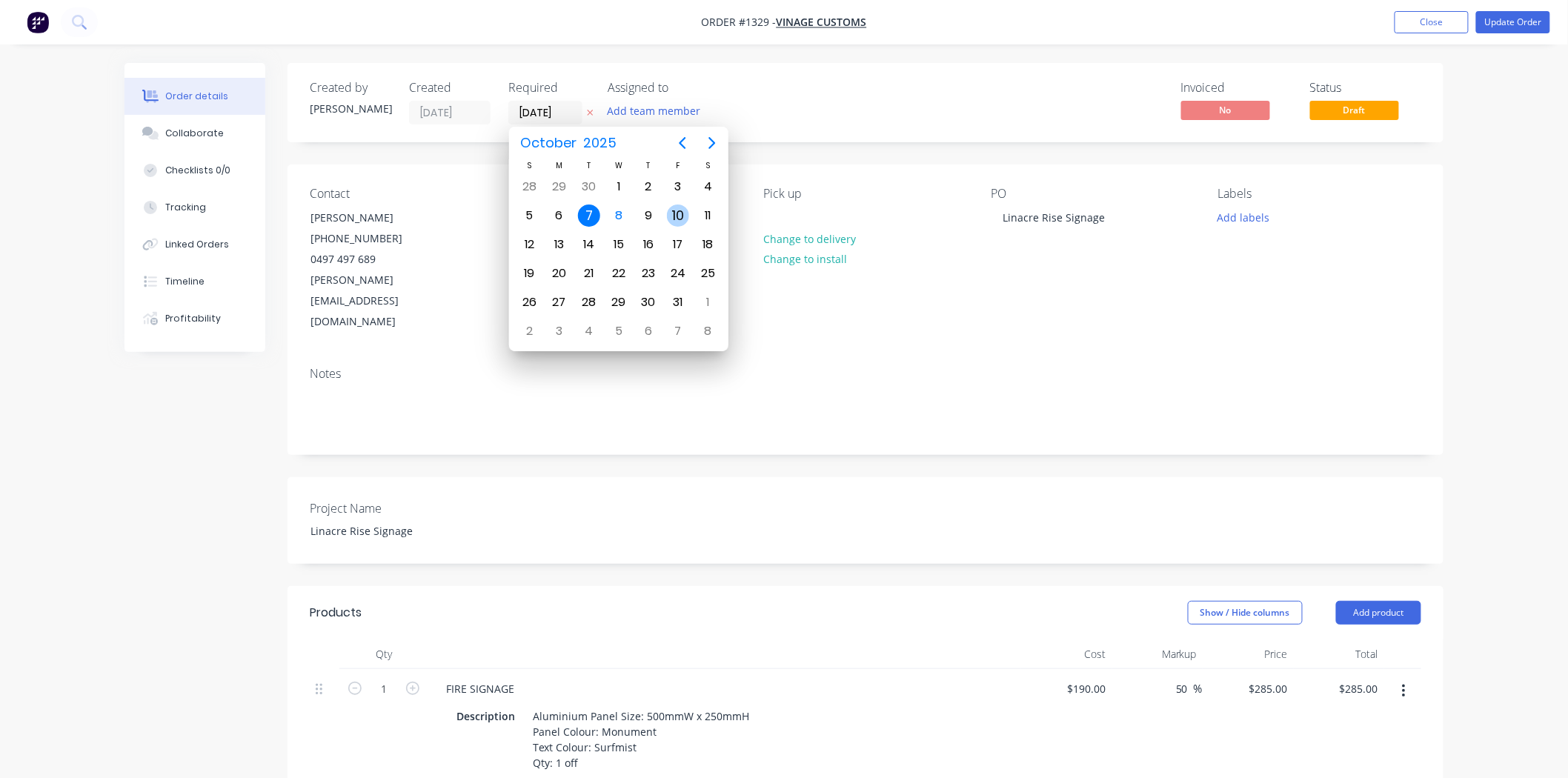
click at [677, 217] on div "10" at bounding box center [678, 215] width 22 height 22
type input "[DATE]"
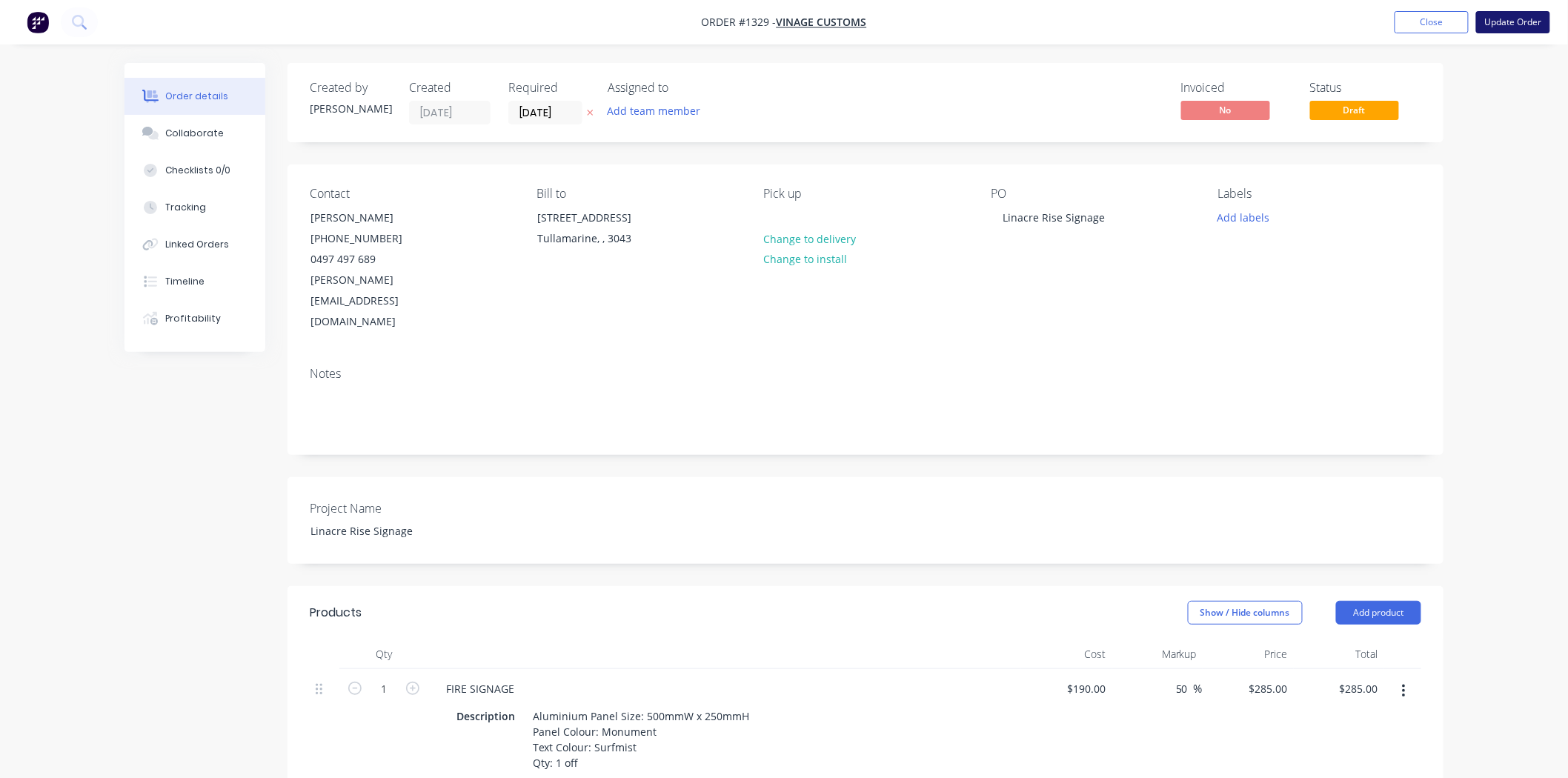
click at [1504, 25] on button "Update Order" at bounding box center [1513, 22] width 74 height 22
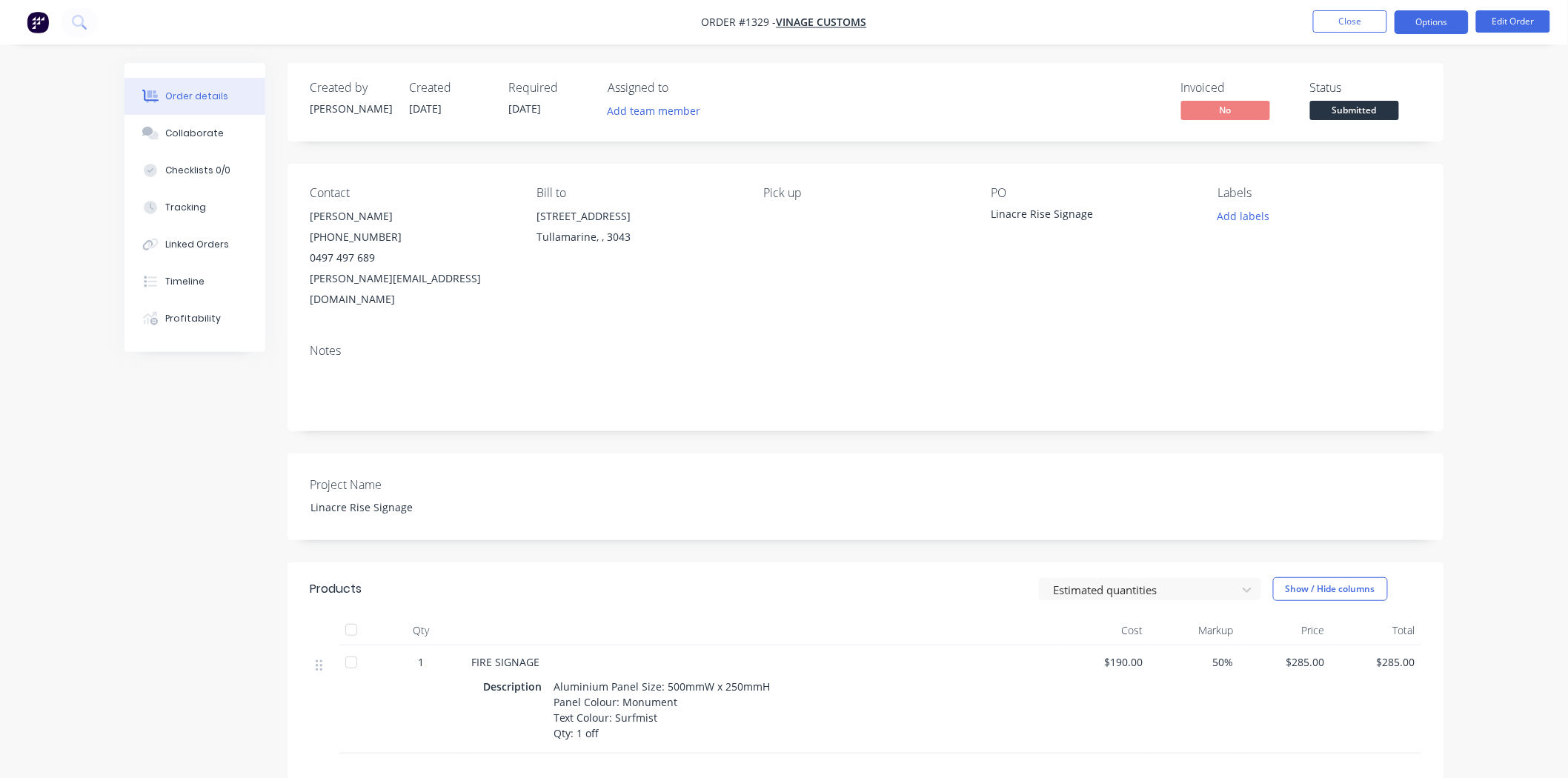
click at [1434, 25] on button "Options" at bounding box center [1432, 22] width 74 height 24
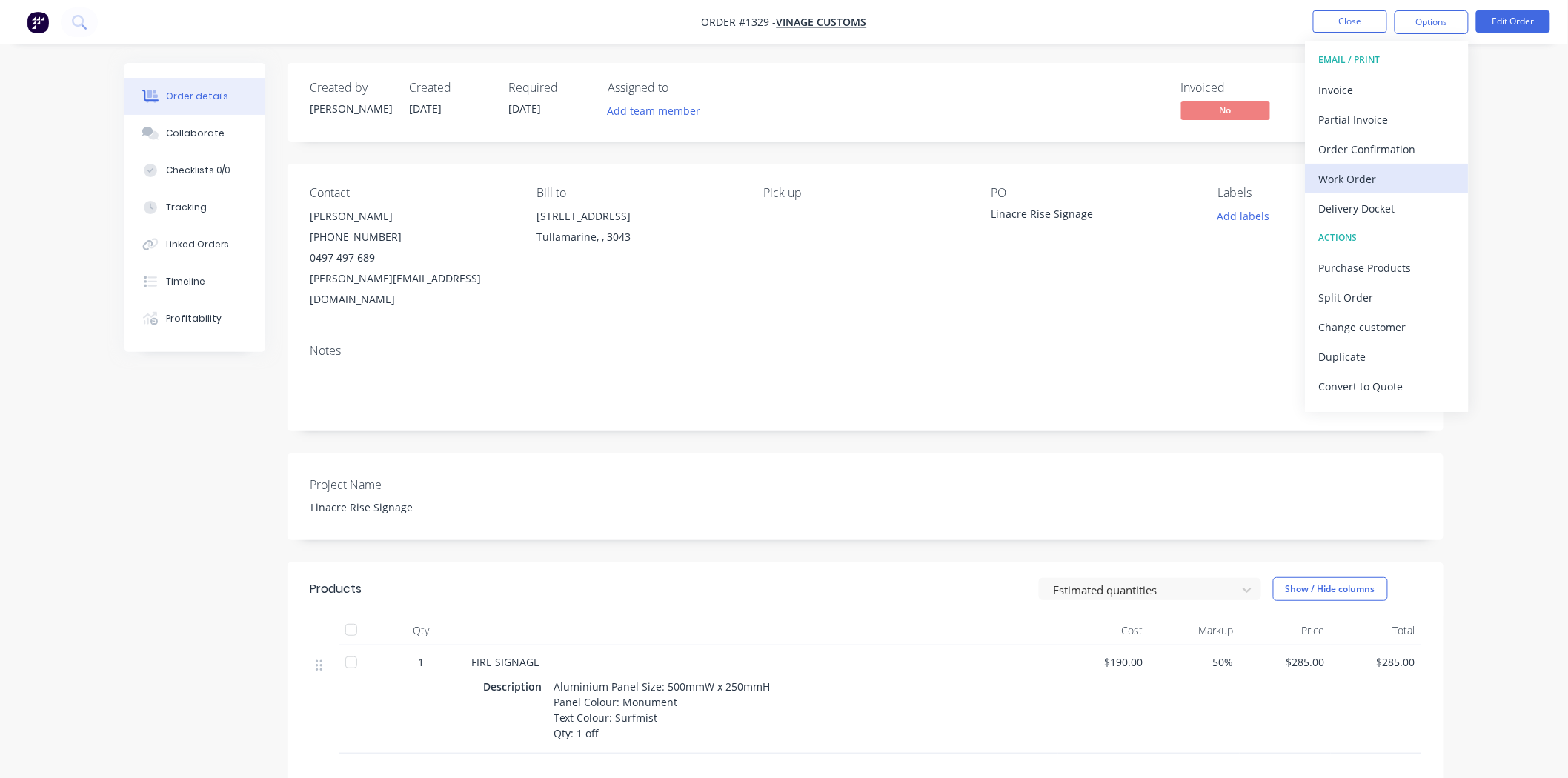
click at [1376, 184] on div "Work Order" at bounding box center [1387, 179] width 136 height 21
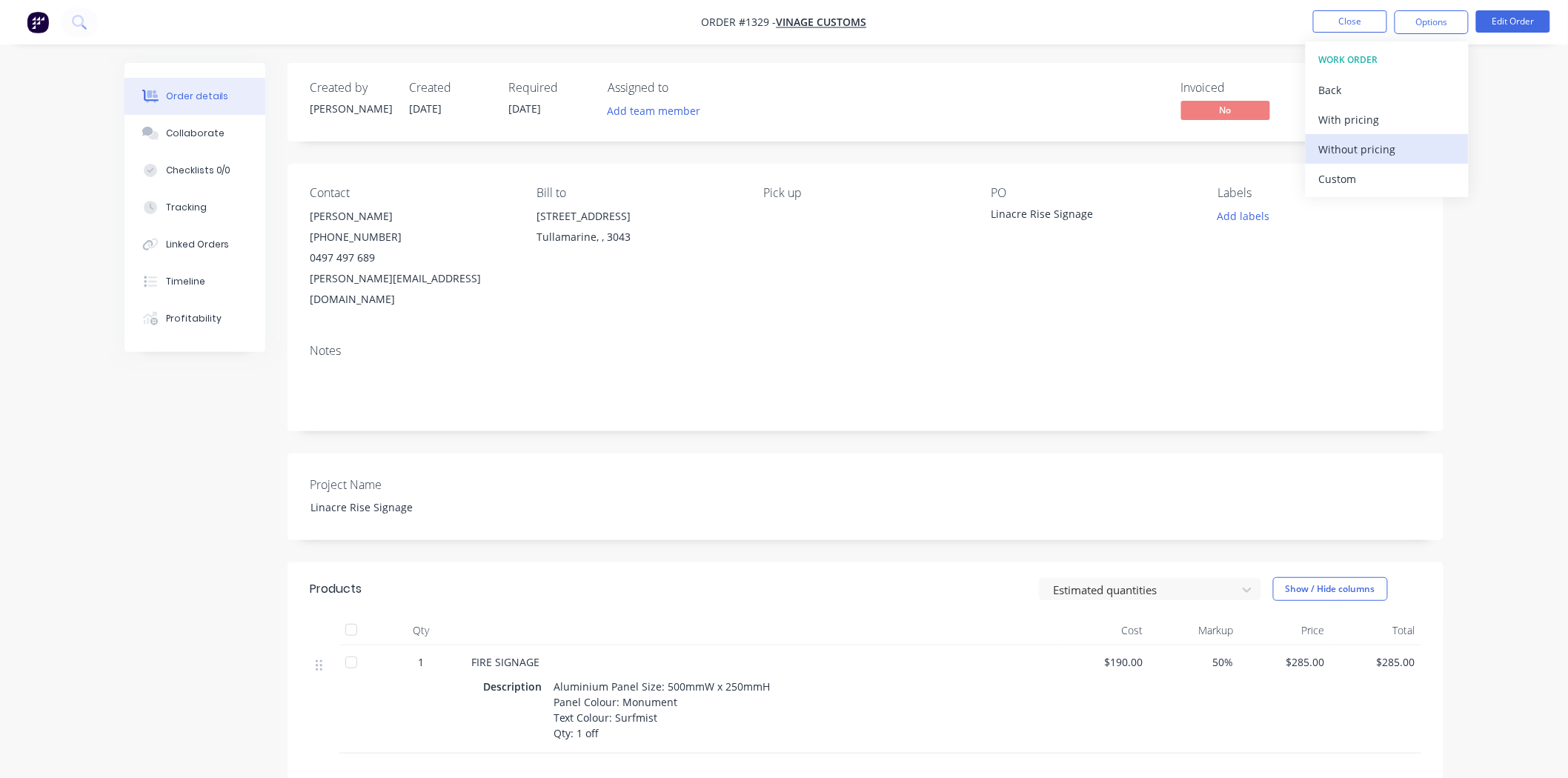
click at [1361, 161] on button "Without pricing" at bounding box center [1387, 149] width 163 height 30
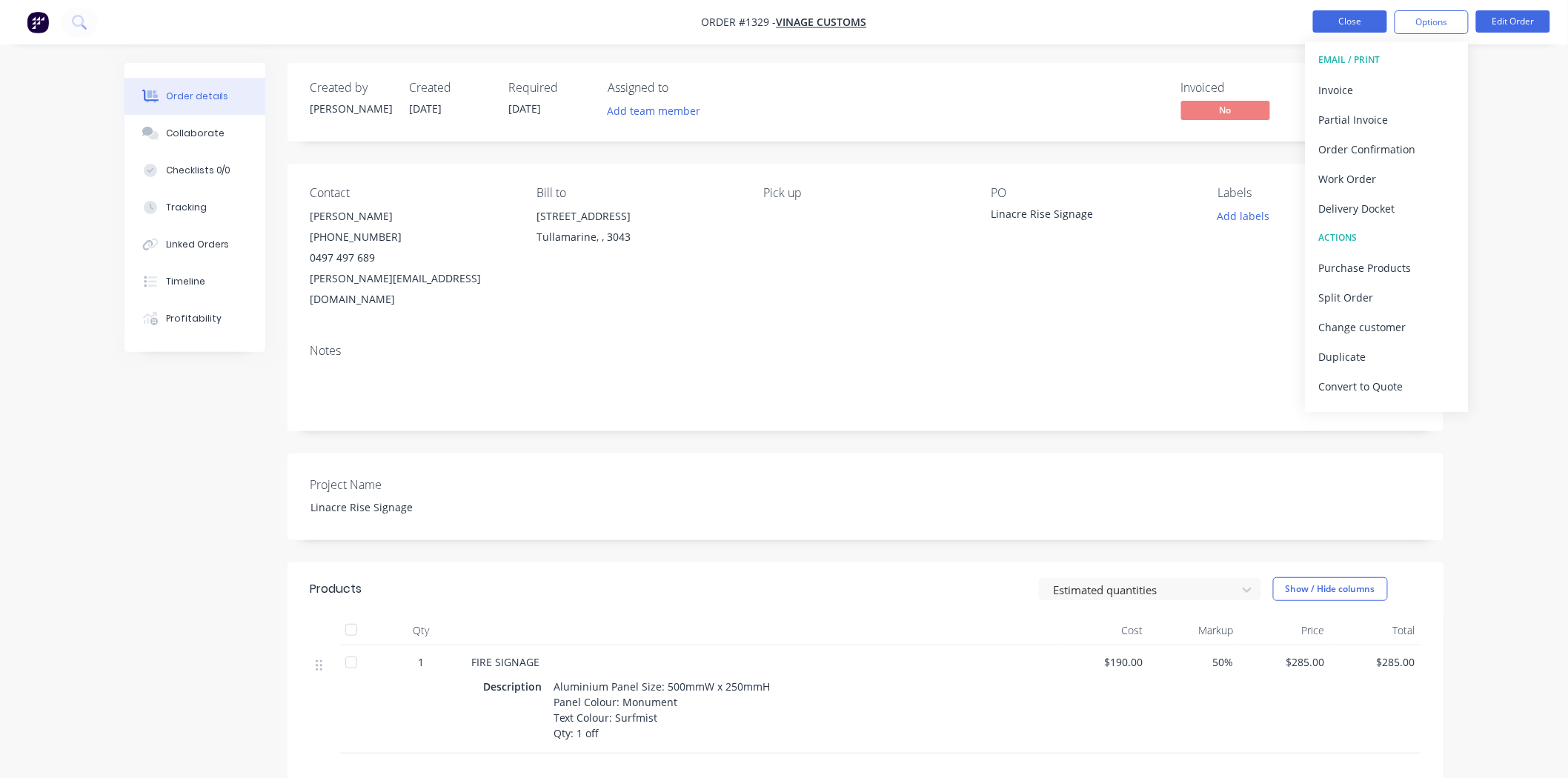
click at [1335, 27] on button "Close" at bounding box center [1350, 21] width 74 height 22
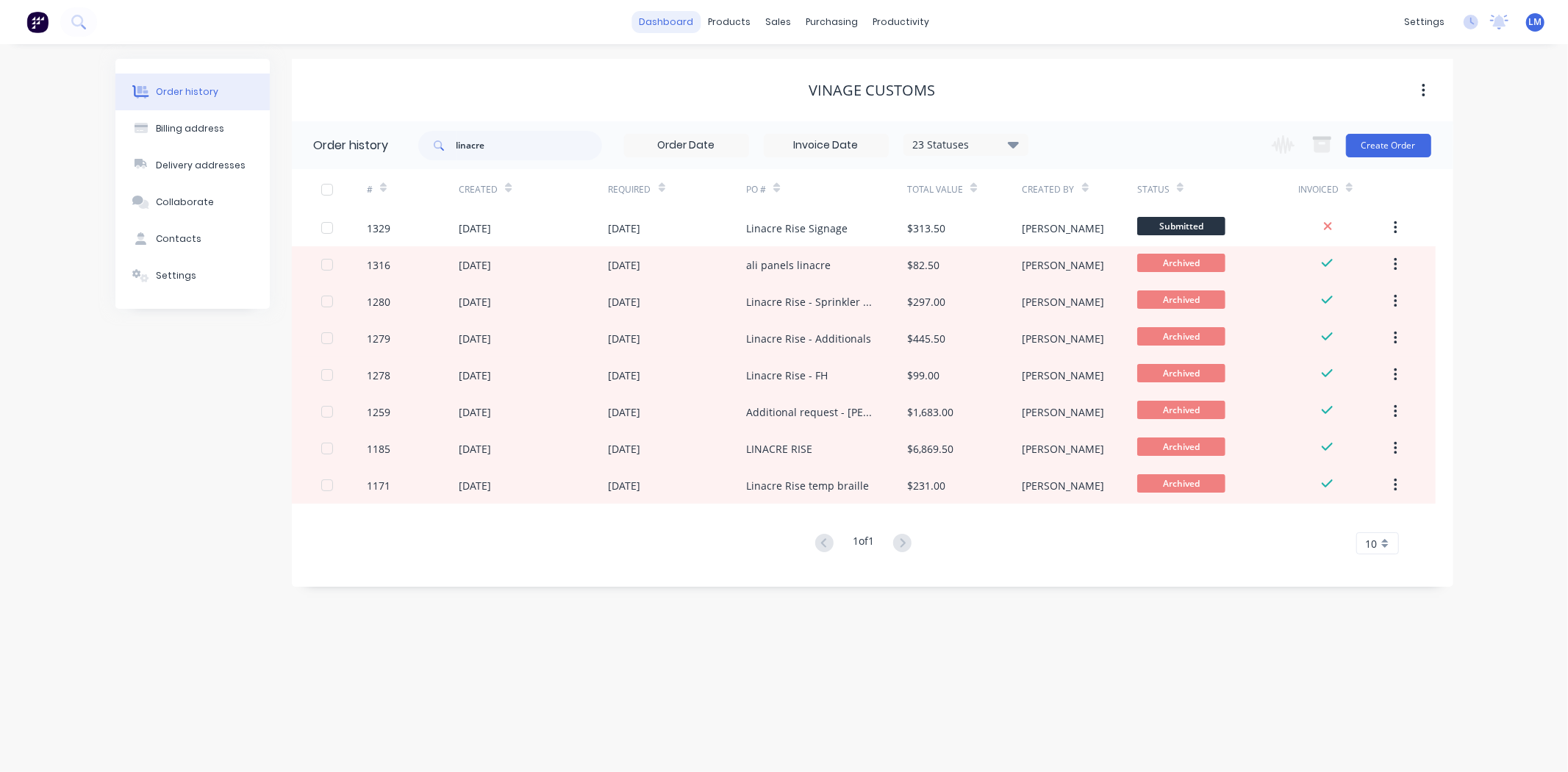
click at [659, 24] on link "dashboard" at bounding box center [666, 22] width 69 height 22
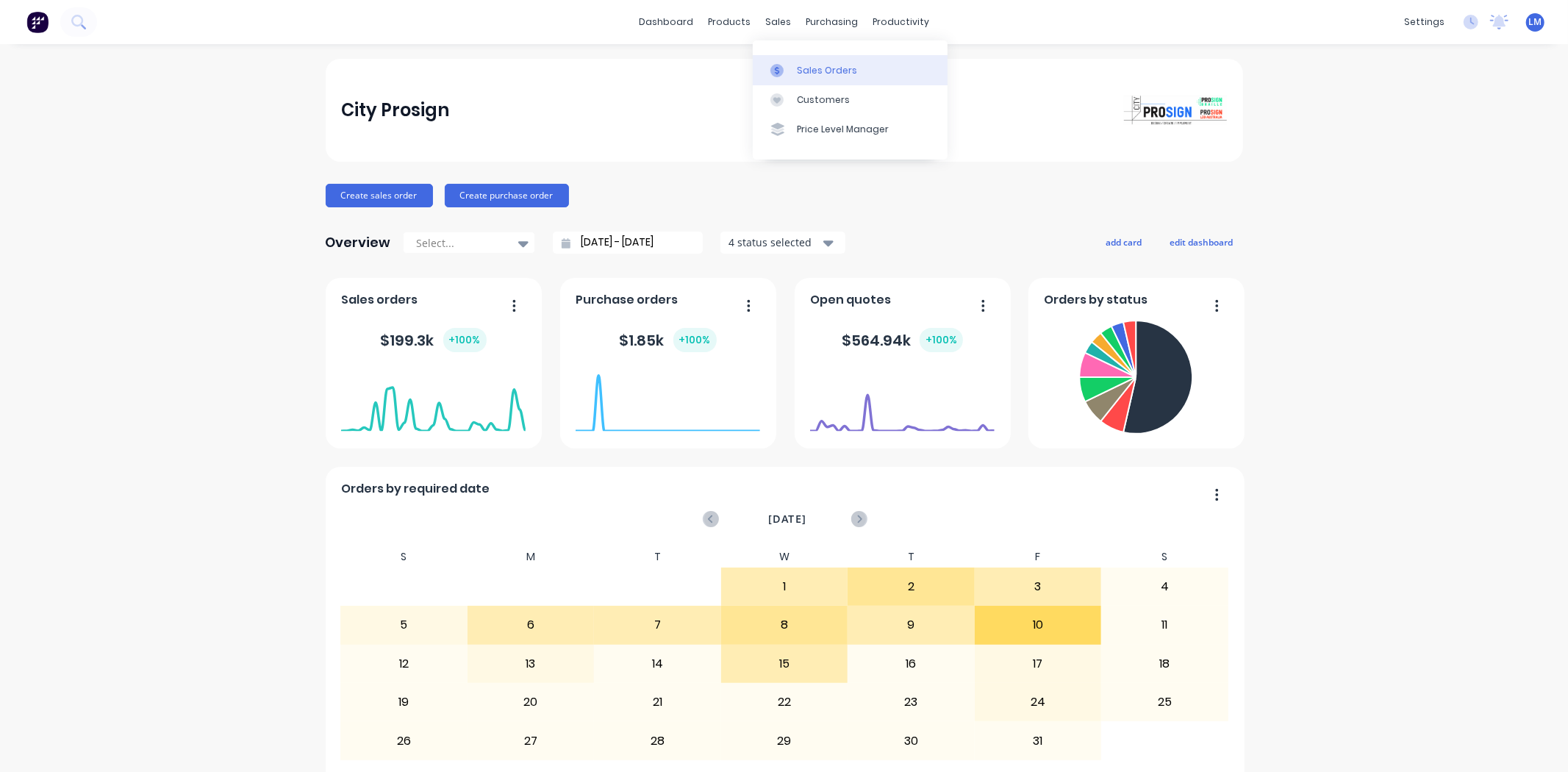
click at [808, 72] on div "Sales Orders" at bounding box center [827, 71] width 60 height 13
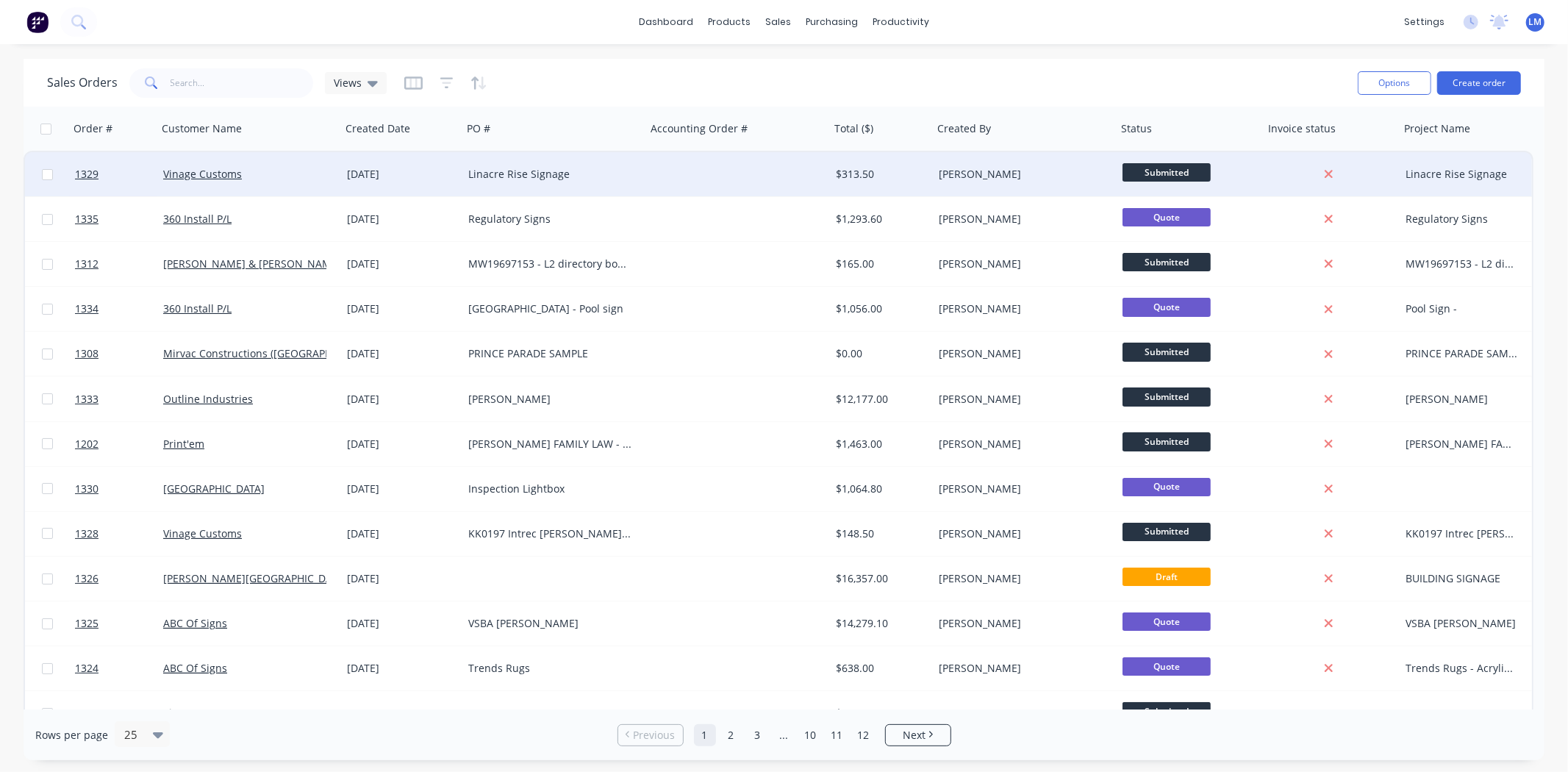
click at [791, 172] on div at bounding box center [738, 174] width 184 height 44
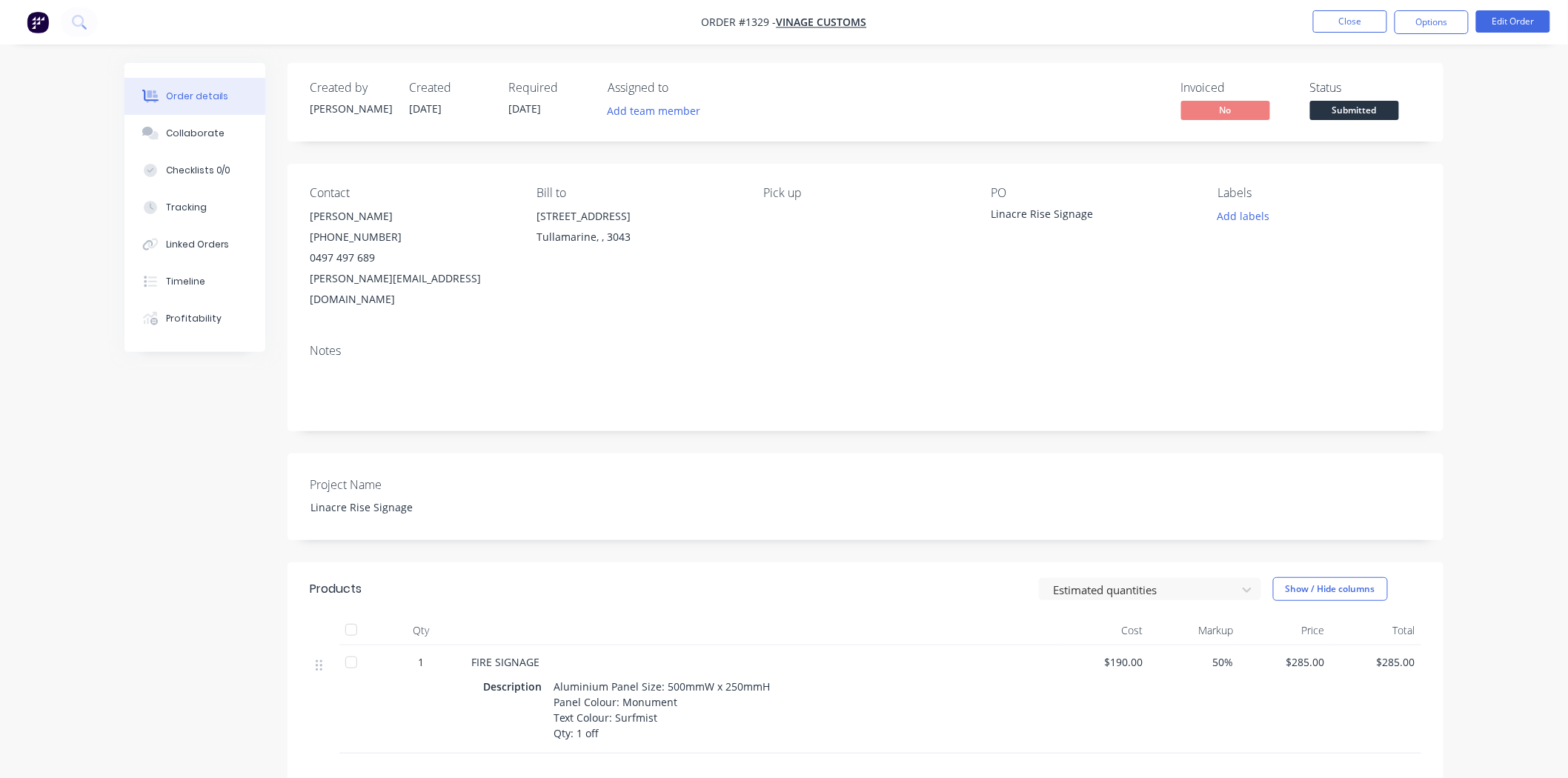
click at [39, 22] on img "button" at bounding box center [38, 22] width 22 height 22
